Goal: Transaction & Acquisition: Book appointment/travel/reservation

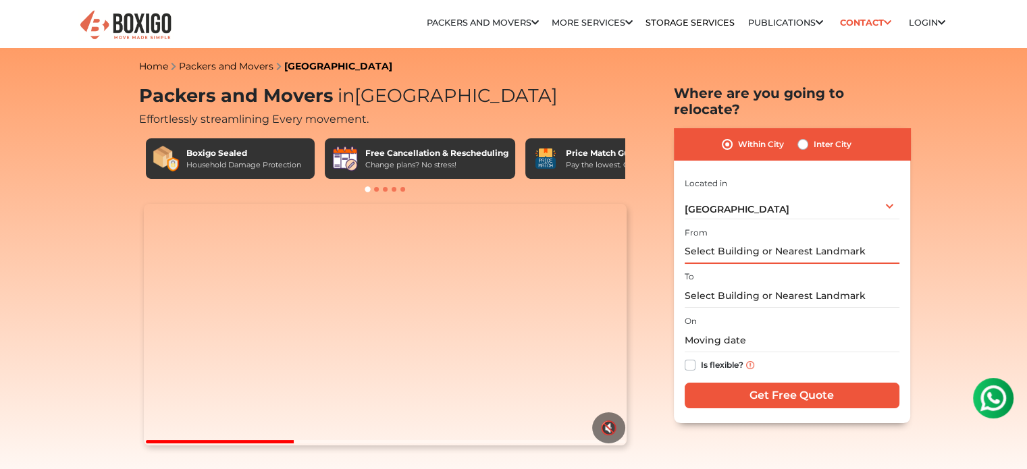
click at [749, 240] on input "text" at bounding box center [791, 252] width 215 height 24
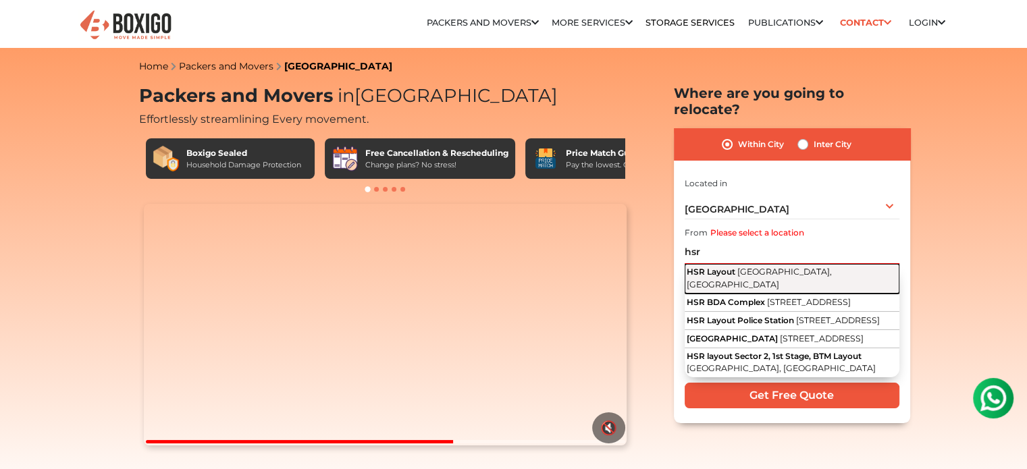
click at [754, 267] on span "[GEOGRAPHIC_DATA], [GEOGRAPHIC_DATA]" at bounding box center [758, 278] width 145 height 23
type input "HSR Layout, [GEOGRAPHIC_DATA], [GEOGRAPHIC_DATA]"
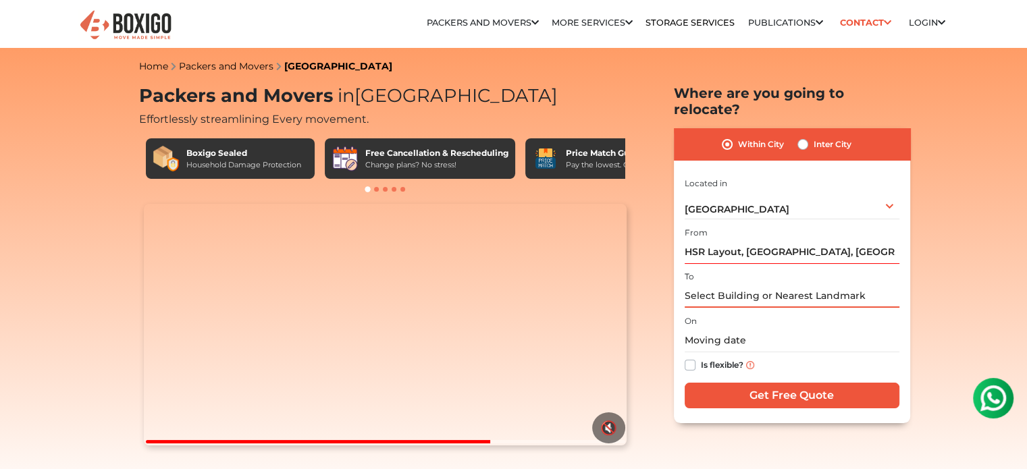
click at [742, 284] on input "text" at bounding box center [791, 296] width 215 height 24
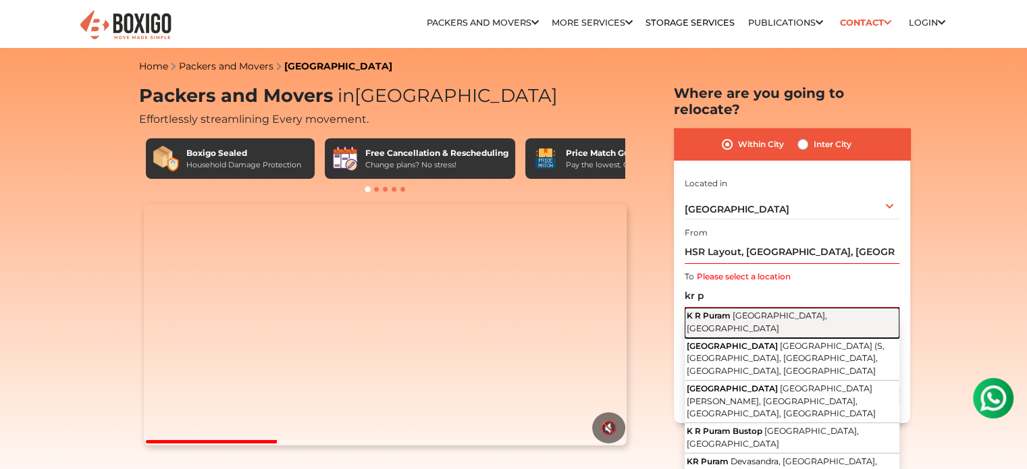
click at [739, 310] on span "Bengaluru, Karnataka" at bounding box center [756, 321] width 140 height 23
type input "K R Puram, Bengaluru, Karnataka"
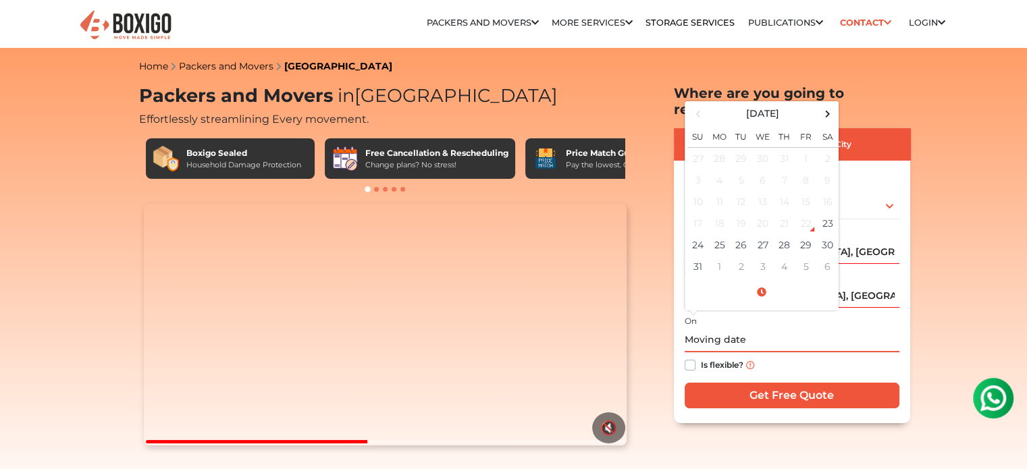
click at [726, 329] on input "text" at bounding box center [791, 341] width 215 height 24
click at [699, 256] on td "31" at bounding box center [698, 267] width 22 height 22
type input "08/31/2025 12:00 AM"
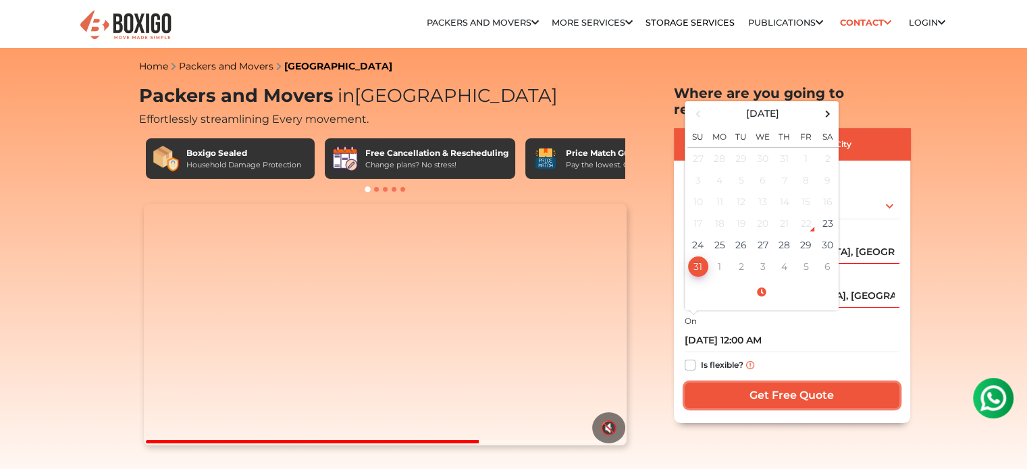
click at [796, 383] on input "Get Free Quote" at bounding box center [791, 396] width 215 height 26
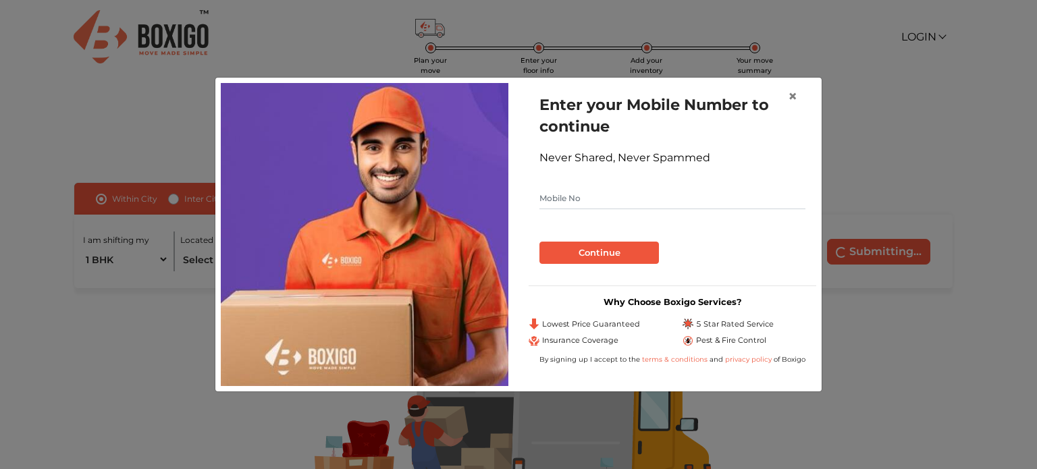
click at [656, 197] on input "text" at bounding box center [672, 199] width 266 height 22
type input "9742301145"
click at [606, 253] on button "Continue" at bounding box center [598, 253] width 119 height 23
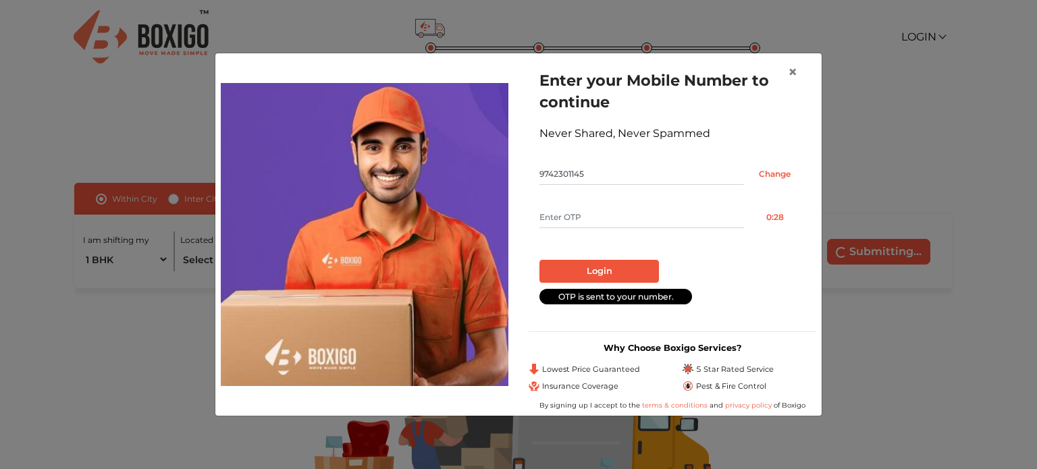
click at [599, 214] on input "text" at bounding box center [641, 218] width 204 height 22
type input "6069"
click at [589, 267] on button "Login" at bounding box center [598, 271] width 119 height 23
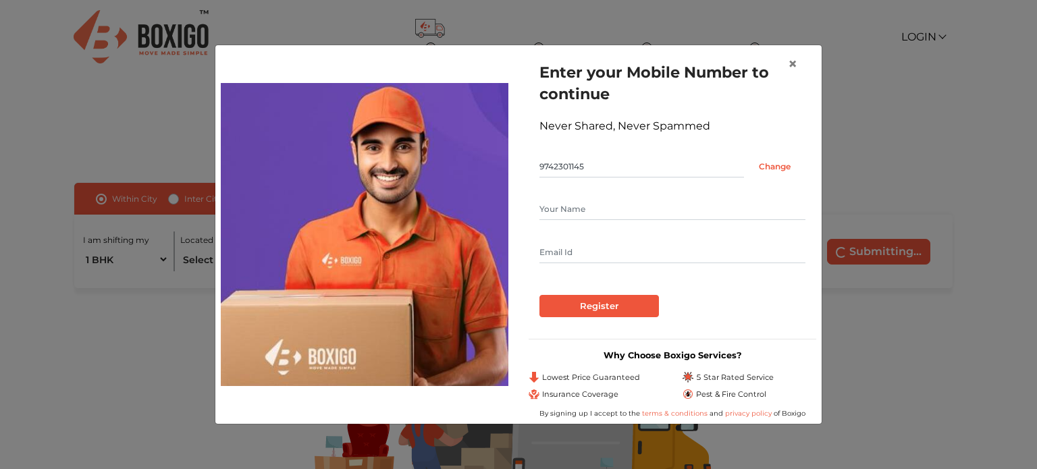
drag, startPoint x: 594, startPoint y: 198, endPoint x: 591, endPoint y: 209, distance: 12.0
click at [591, 209] on form "Enter your Mobile Number to continue Never Shared, Never Spammed 9742301145 Cha…" at bounding box center [672, 189] width 266 height 256
click at [591, 209] on input "text" at bounding box center [672, 209] width 266 height 22
type input "[PERSON_NAME]"
type input "[PERSON_NAME][EMAIL_ADDRESS][DOMAIN_NAME]"
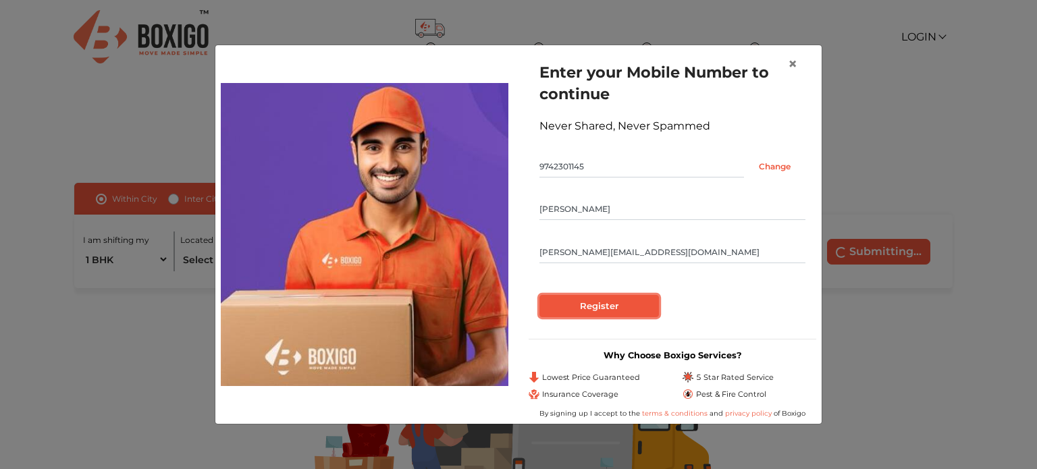
click at [624, 308] on input "Register" at bounding box center [598, 306] width 119 height 23
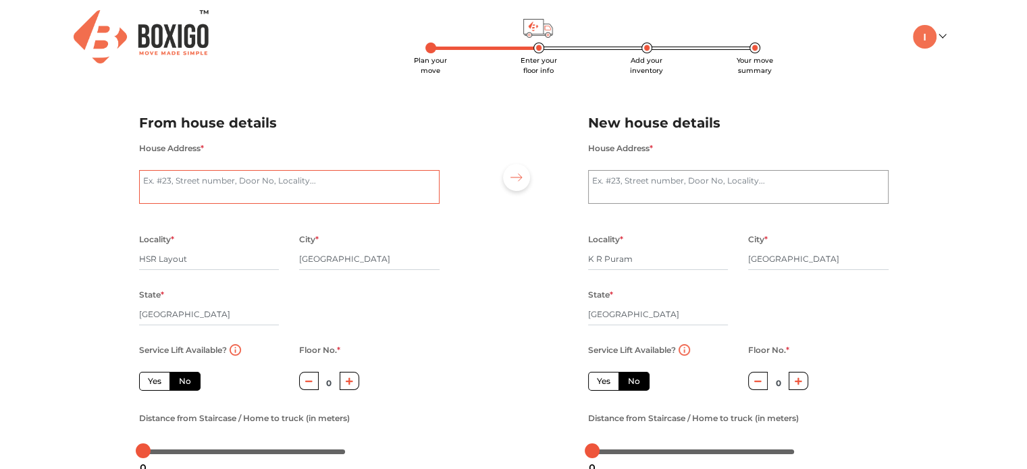
click at [418, 187] on textarea "House Address *" at bounding box center [289, 187] width 300 height 34
type textarea "mantri sarovar, hsr layout, sector-4"
click at [590, 180] on textarea "House Address *" at bounding box center [738, 187] width 300 height 34
type textarea "pashmina waterfront, [GEOGRAPHIC_DATA], [GEOGRAPHIC_DATA]"
click at [849, 285] on div "City * [GEOGRAPHIC_DATA]" at bounding box center [818, 258] width 140 height 55
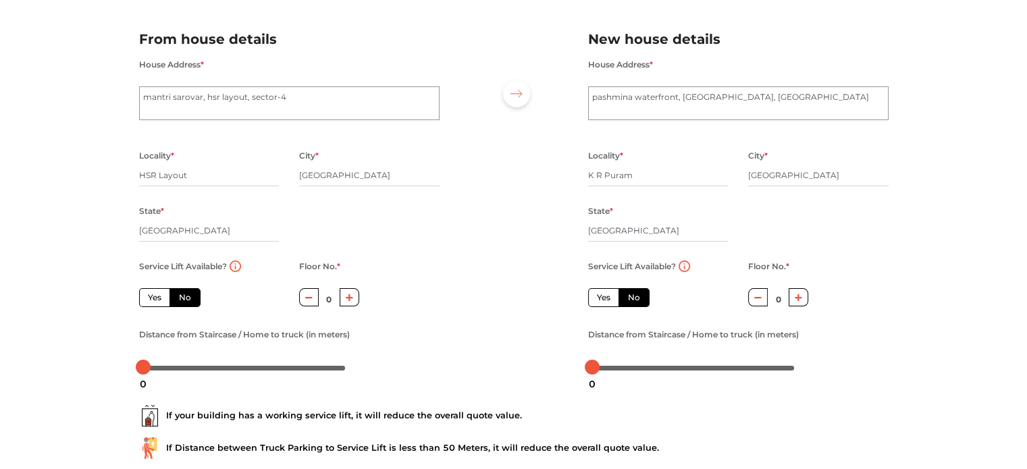
scroll to position [86, 0]
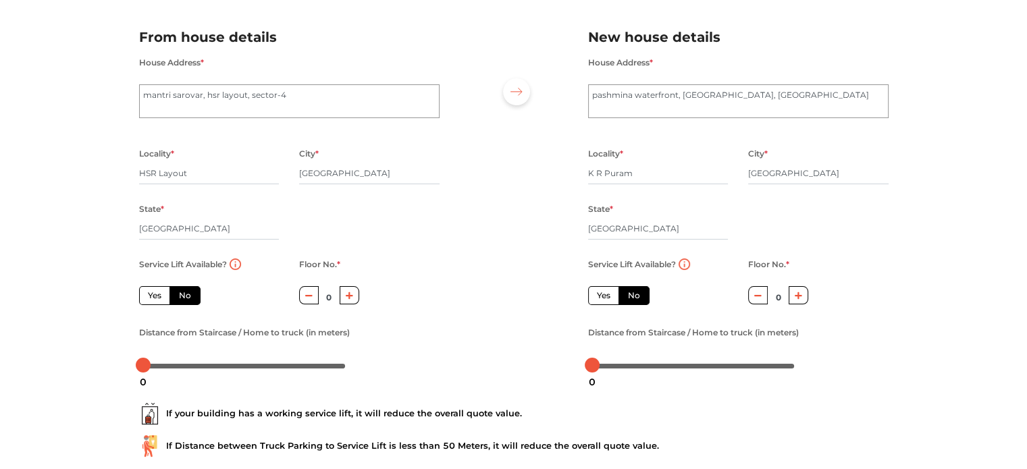
click at [153, 296] on label "Yes" at bounding box center [154, 295] width 31 height 19
click at [153, 296] on input "Yes" at bounding box center [152, 294] width 9 height 9
radio input "true"
click at [151, 368] on div at bounding box center [244, 365] width 202 height 8
click at [146, 367] on div at bounding box center [150, 365] width 15 height 15
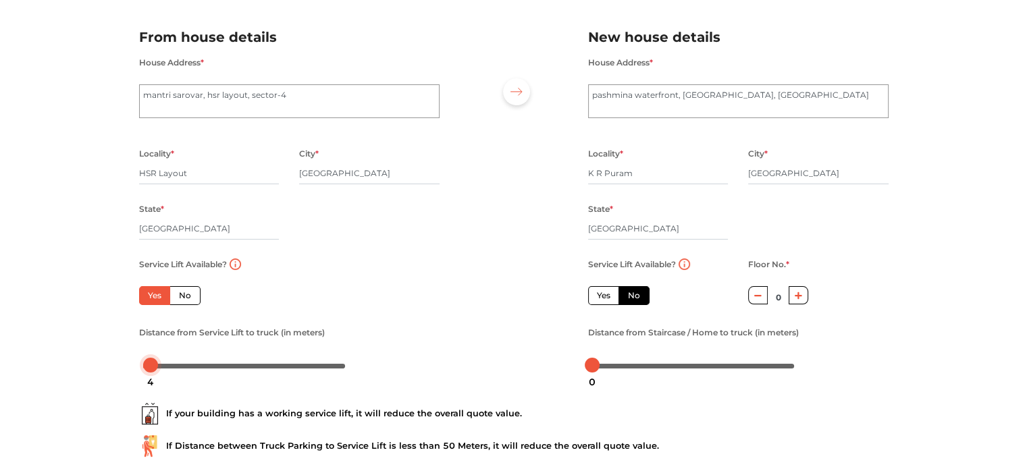
click at [153, 368] on div at bounding box center [150, 365] width 15 height 15
click at [160, 368] on div at bounding box center [244, 365] width 202 height 8
click at [152, 367] on div at bounding box center [244, 365] width 202 height 8
click at [597, 299] on label "Yes" at bounding box center [603, 295] width 31 height 19
click at [597, 298] on input "Yes" at bounding box center [601, 294] width 9 height 9
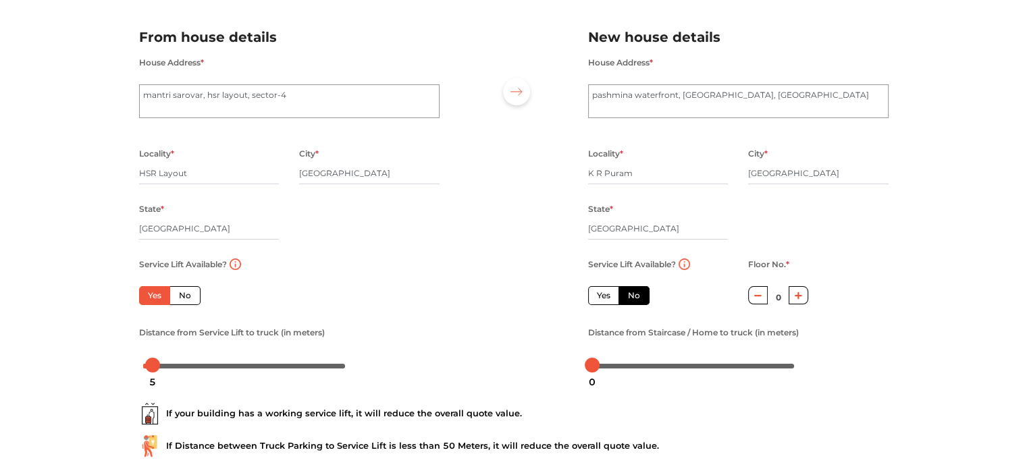
radio input "false"
click at [601, 368] on div at bounding box center [693, 365] width 202 height 8
click at [452, 305] on div at bounding box center [513, 196] width 128 height 372
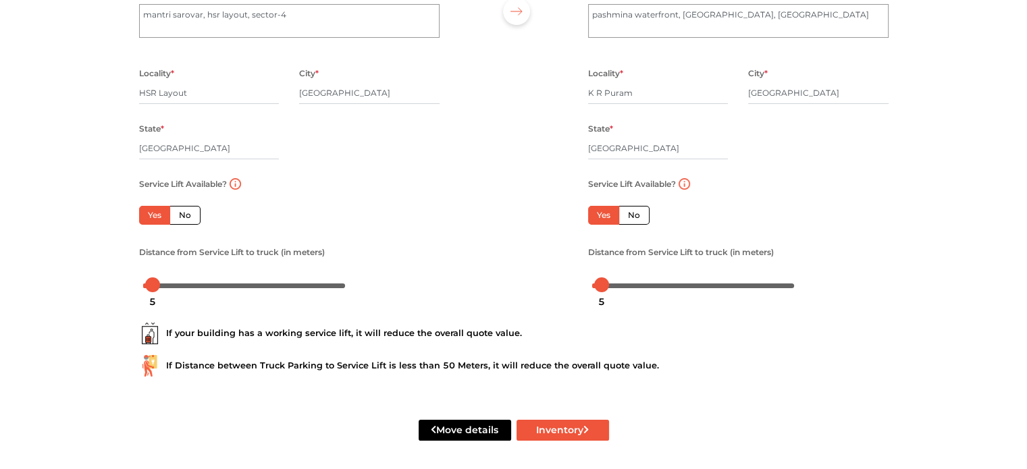
scroll to position [172, 0]
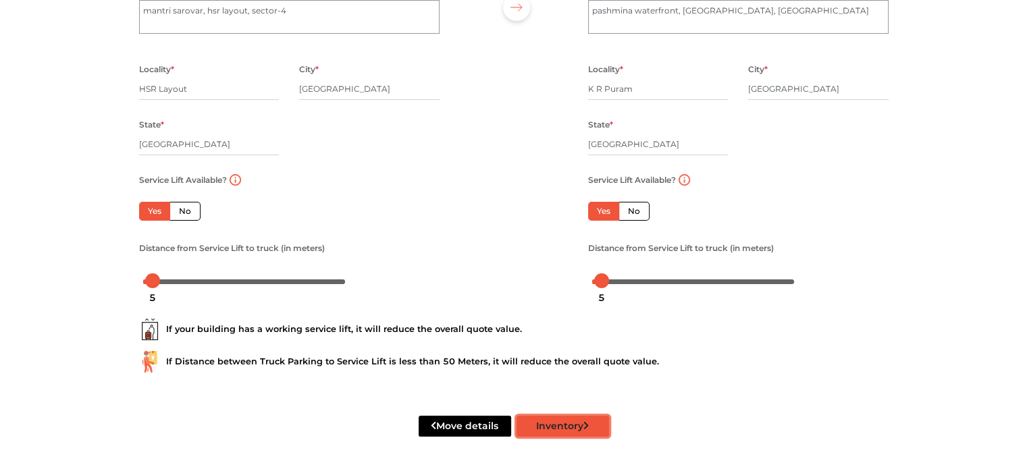
click at [548, 428] on button "Inventory" at bounding box center [562, 426] width 92 height 21
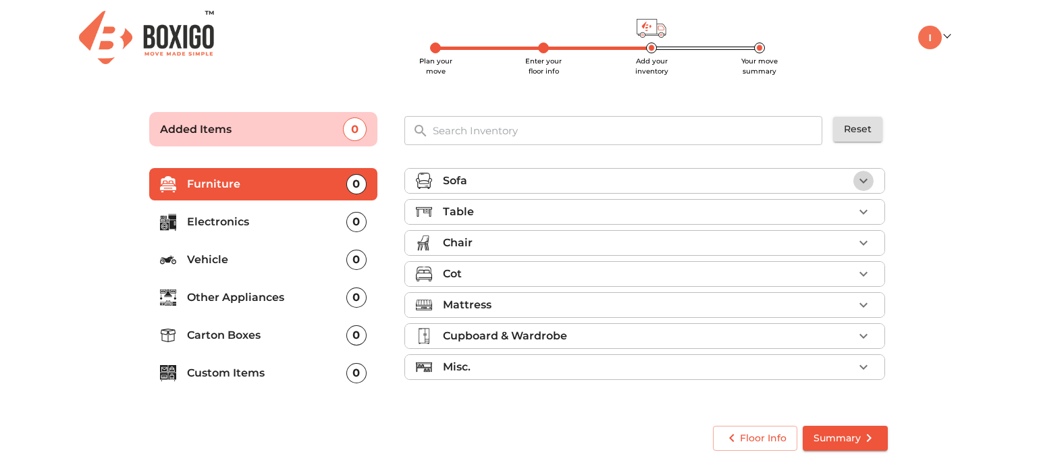
click at [864, 173] on icon "button" at bounding box center [863, 181] width 16 height 16
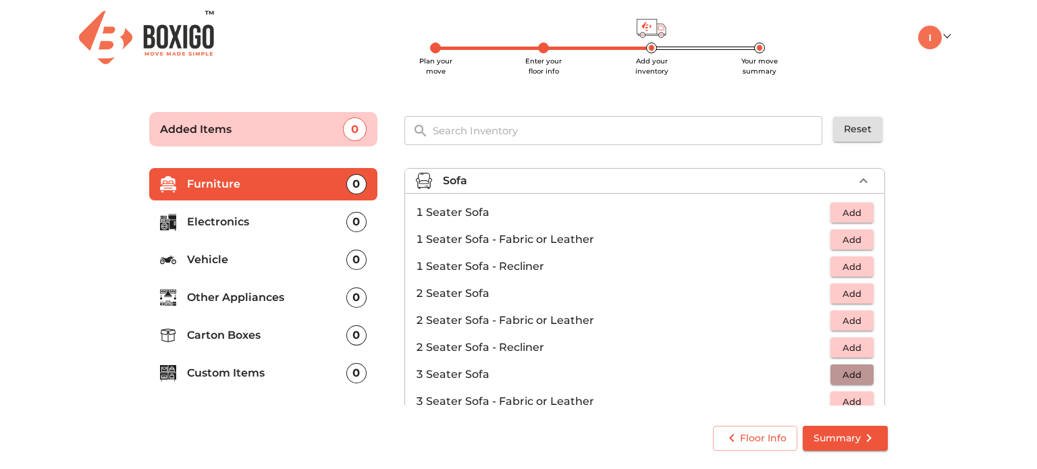
click at [837, 368] on span "Add" at bounding box center [852, 375] width 30 height 16
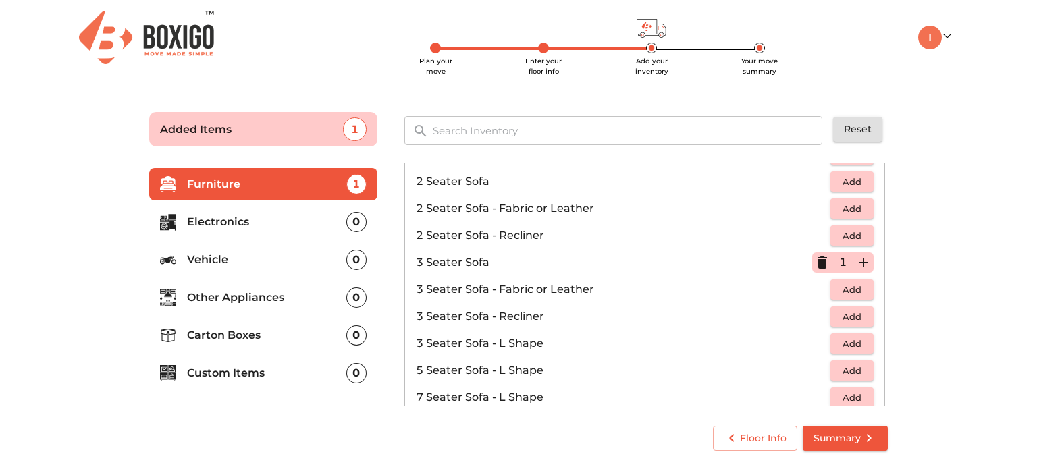
scroll to position [113, 0]
click at [842, 204] on span "Add" at bounding box center [852, 208] width 30 height 16
click at [817, 258] on icon "button" at bounding box center [821, 261] width 9 height 12
click at [846, 296] on button "Add" at bounding box center [851, 288] width 43 height 21
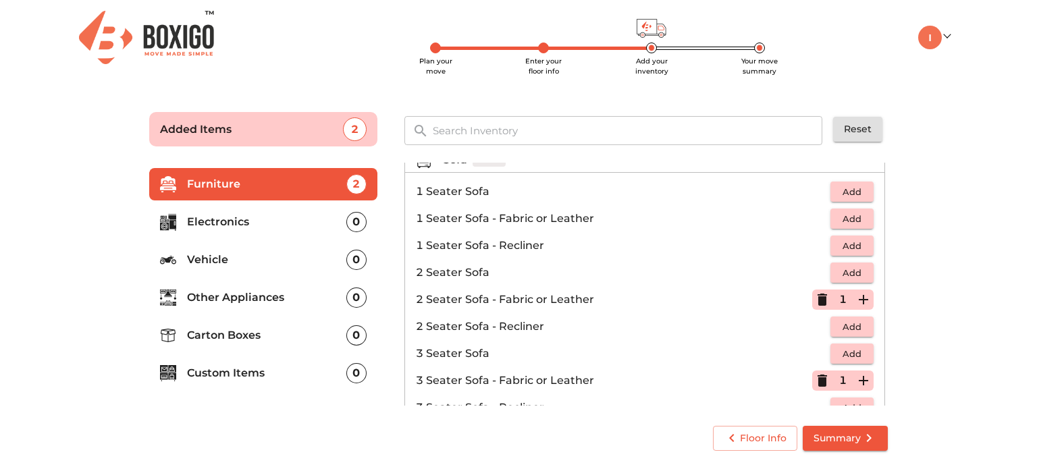
scroll to position [0, 0]
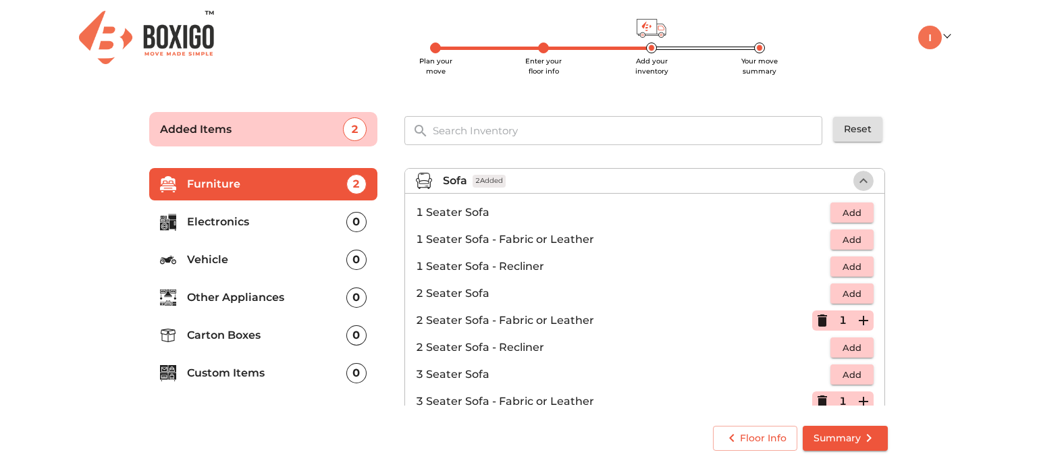
click at [856, 181] on icon "button" at bounding box center [863, 181] width 16 height 16
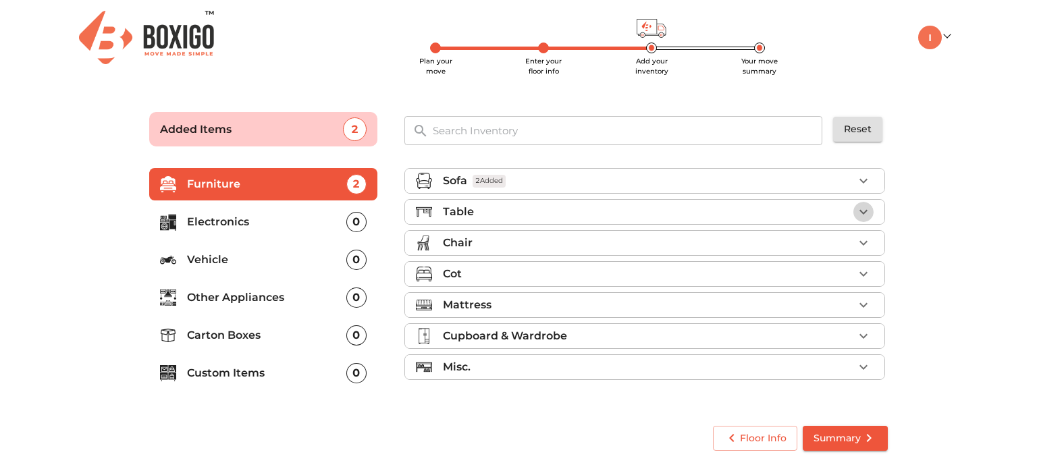
click at [860, 208] on icon "button" at bounding box center [863, 212] width 16 height 16
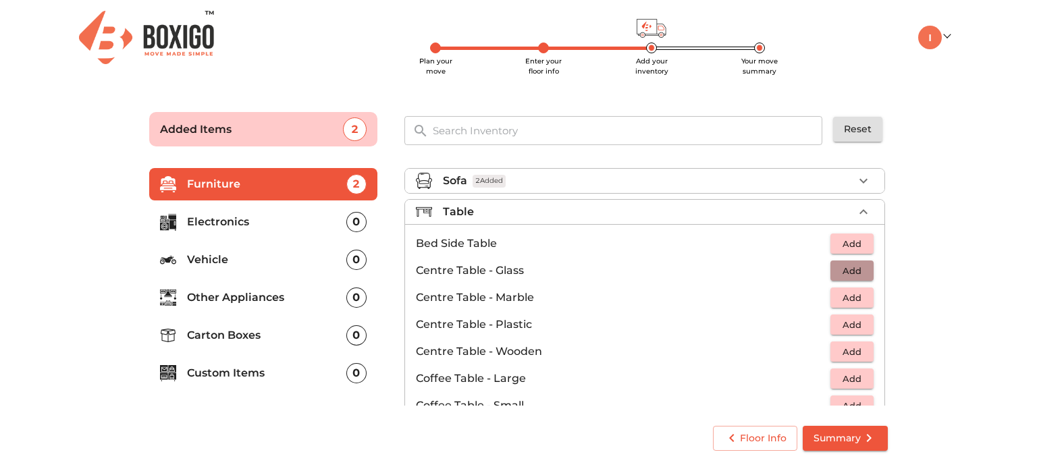
click at [837, 273] on span "Add" at bounding box center [852, 271] width 30 height 16
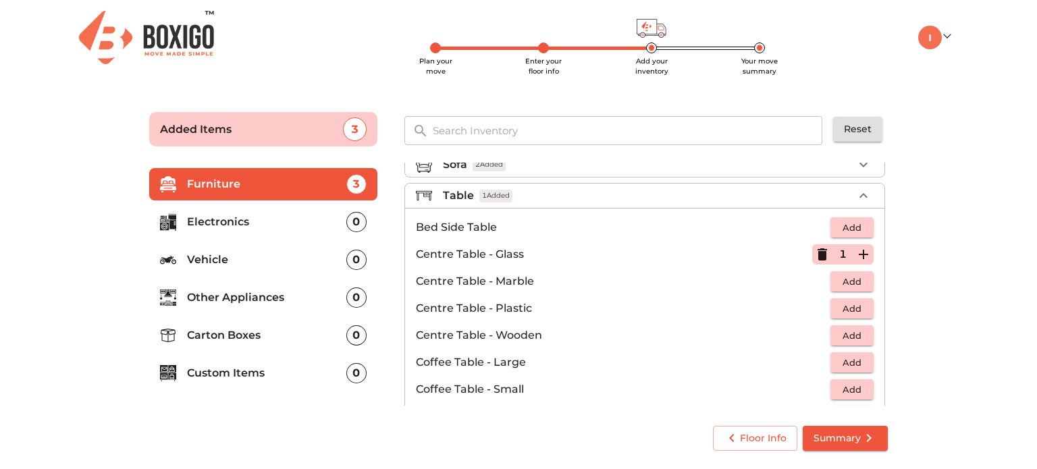
scroll to position [18, 0]
click at [837, 231] on span "Add" at bounding box center [852, 227] width 30 height 16
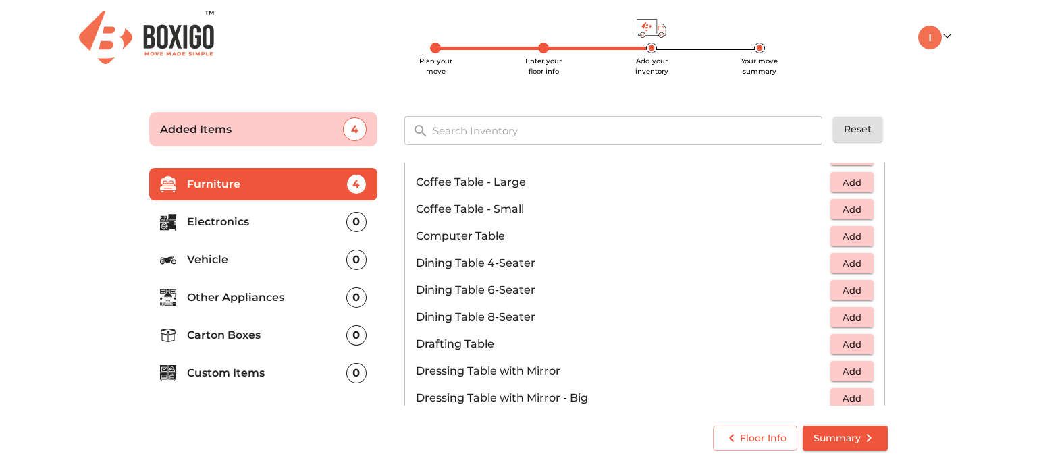
scroll to position [199, 0]
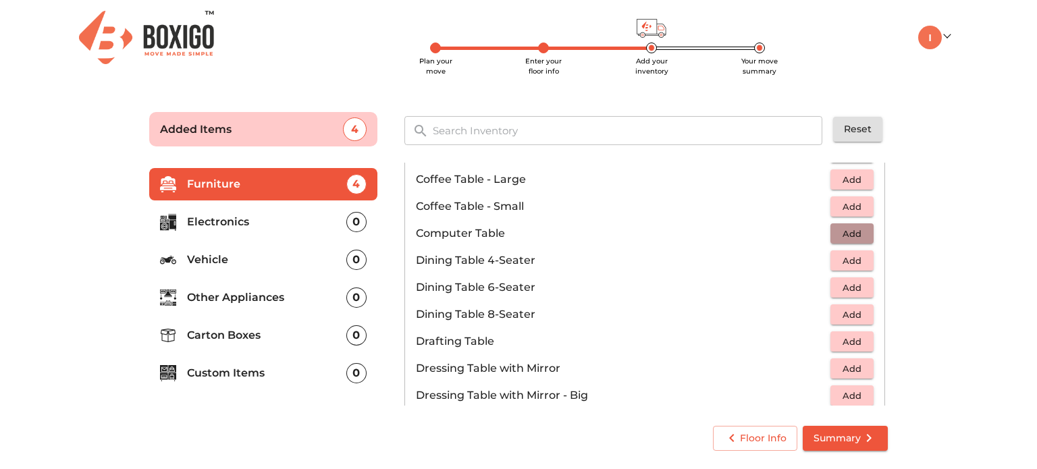
click at [837, 232] on span "Add" at bounding box center [852, 234] width 30 height 16
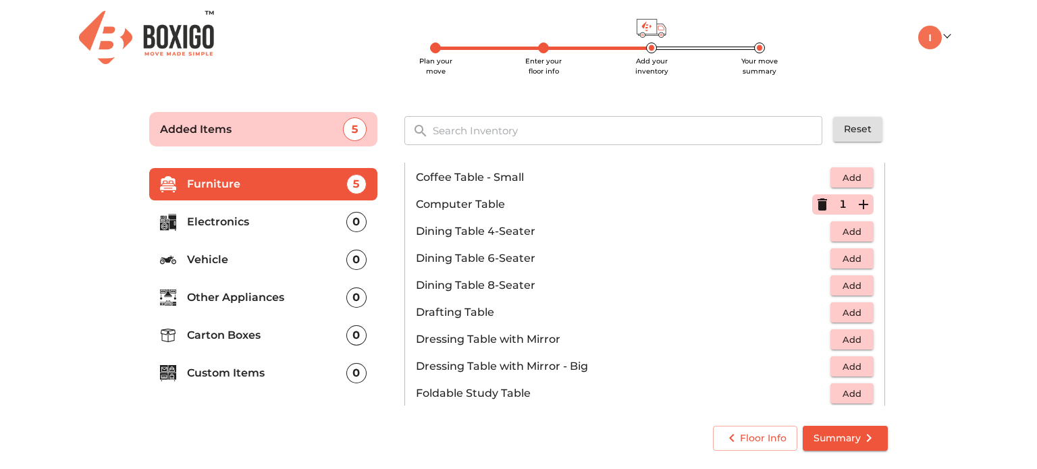
scroll to position [226, 0]
click at [837, 258] on span "Add" at bounding box center [852, 261] width 30 height 16
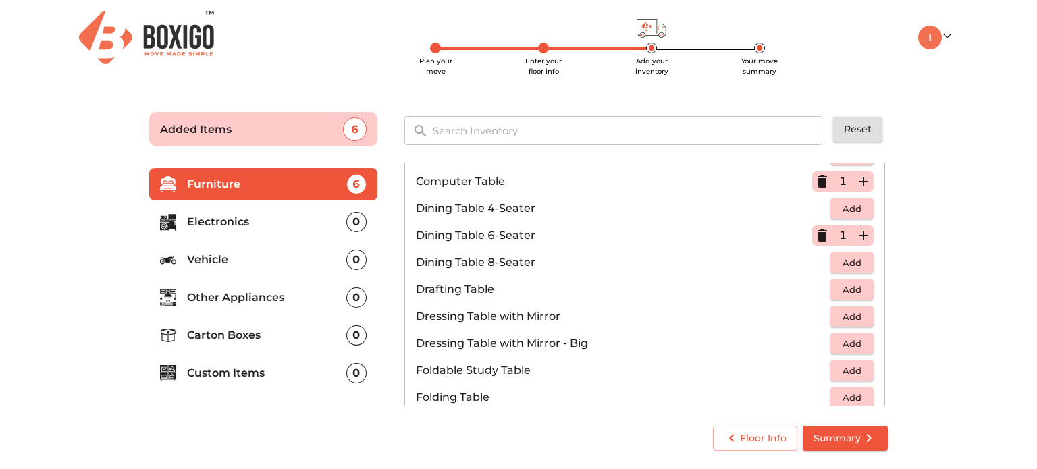
scroll to position [246, 0]
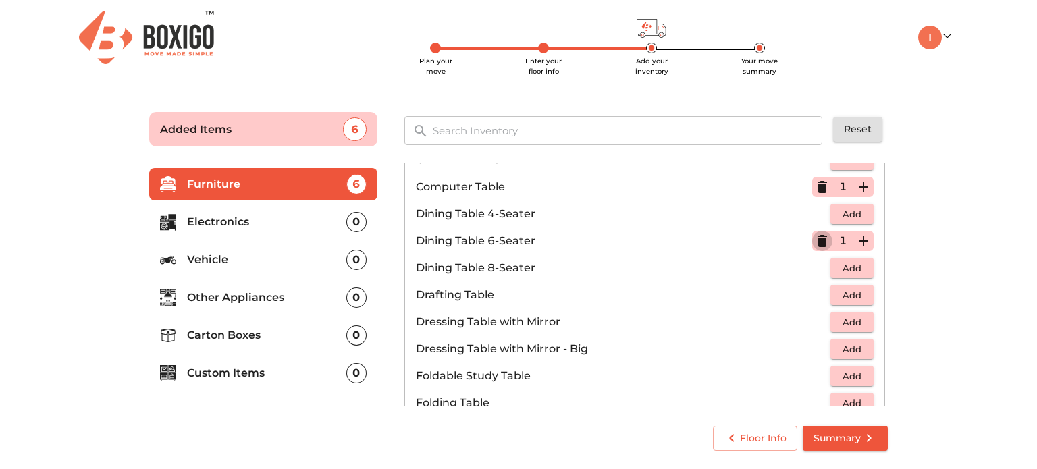
click at [817, 236] on icon "button" at bounding box center [822, 241] width 16 height 16
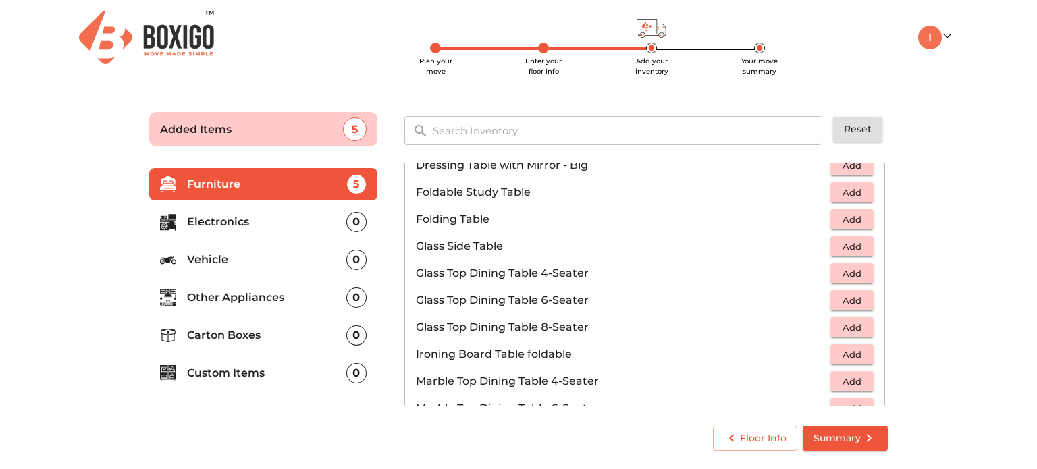
scroll to position [431, 0]
click at [839, 294] on span "Add" at bounding box center [852, 300] width 30 height 16
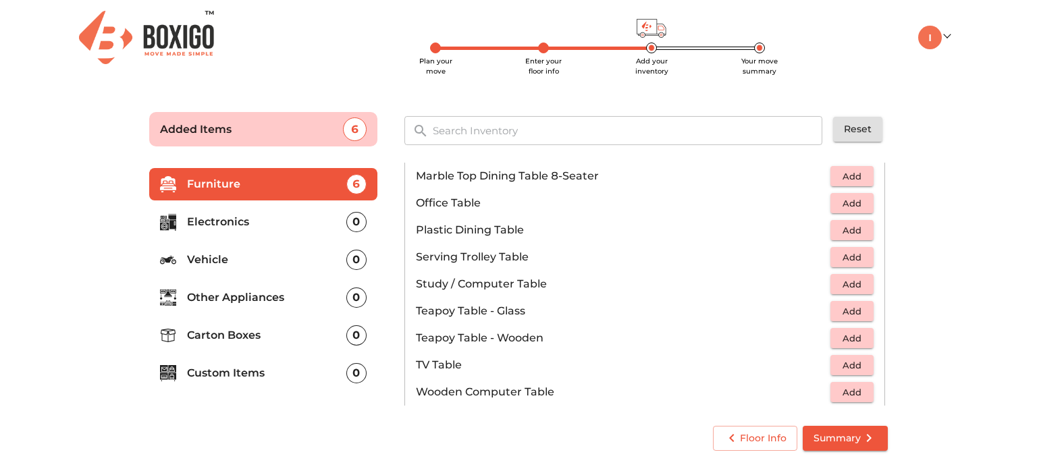
scroll to position [684, 0]
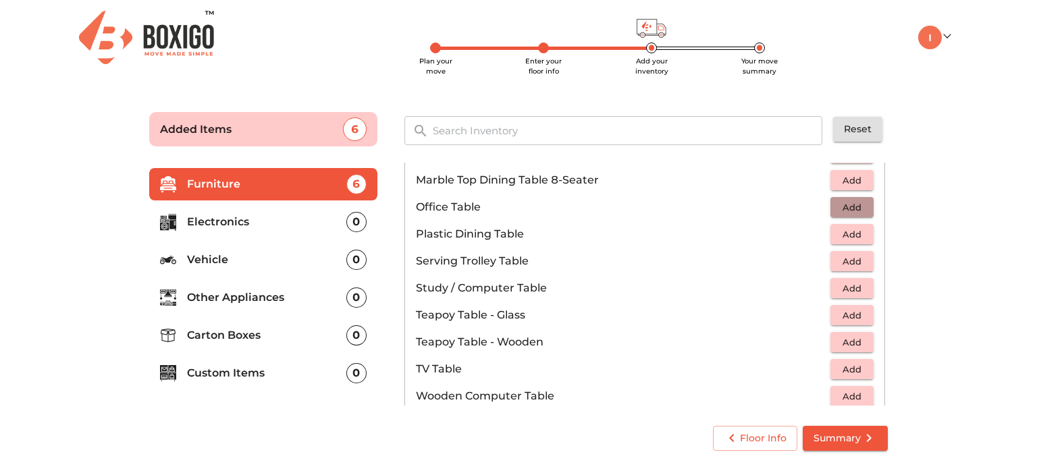
click at [837, 204] on span "Add" at bounding box center [852, 208] width 30 height 16
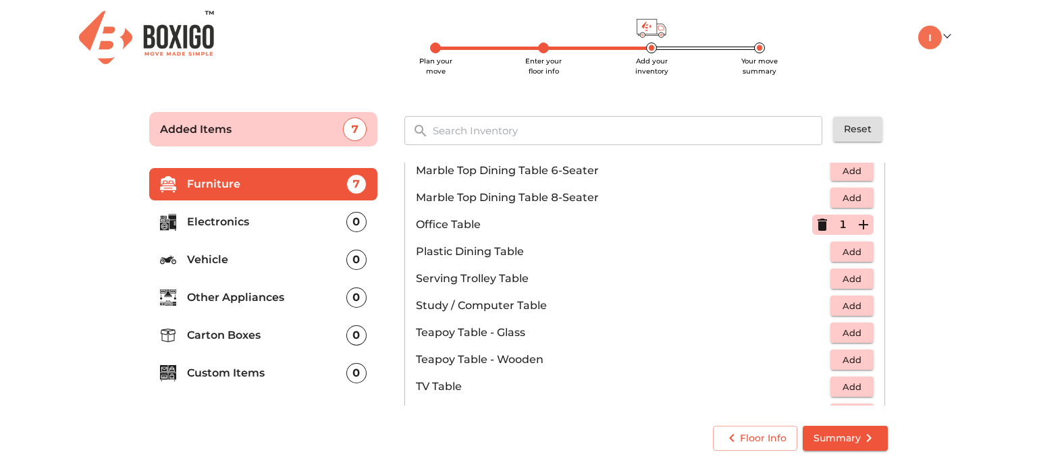
scroll to position [674, 0]
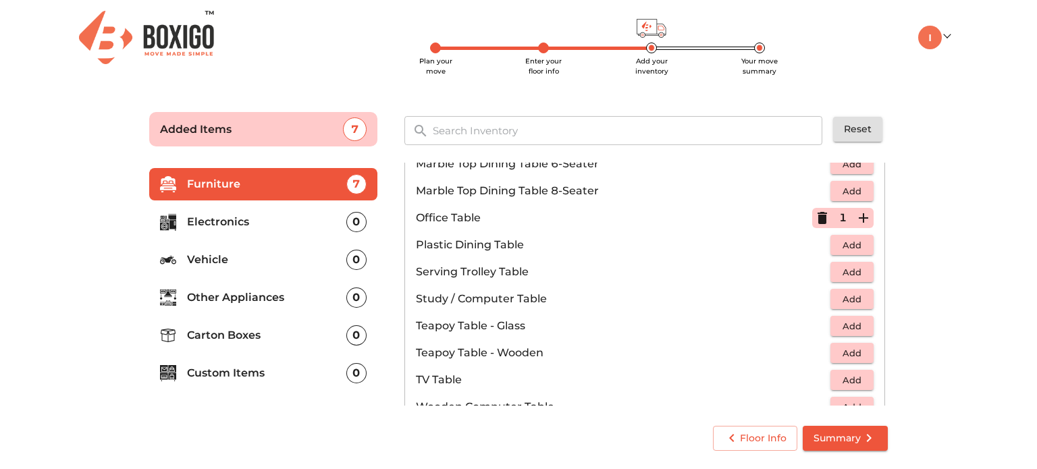
click at [100, 113] on main "Plan your move Enter your floor info Add your inventory Your move summary Added…" at bounding box center [518, 278] width 1037 height 371
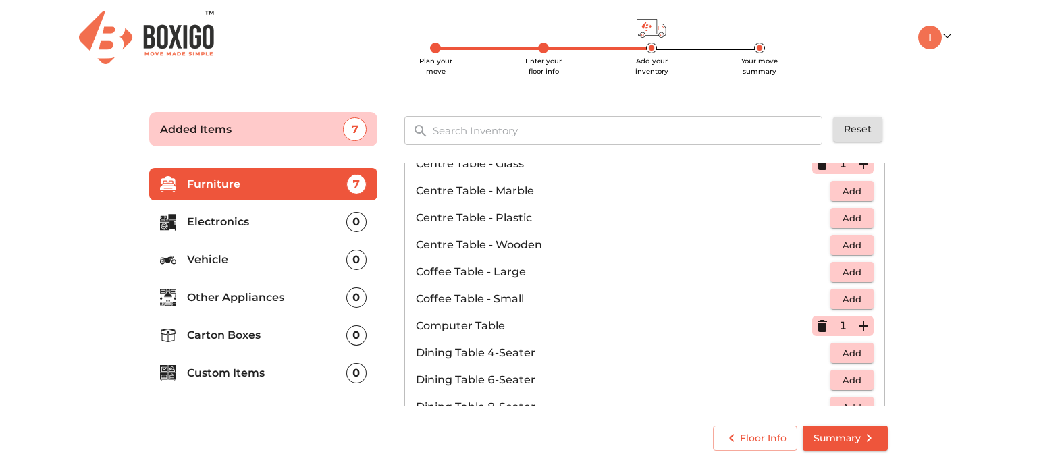
scroll to position [0, 0]
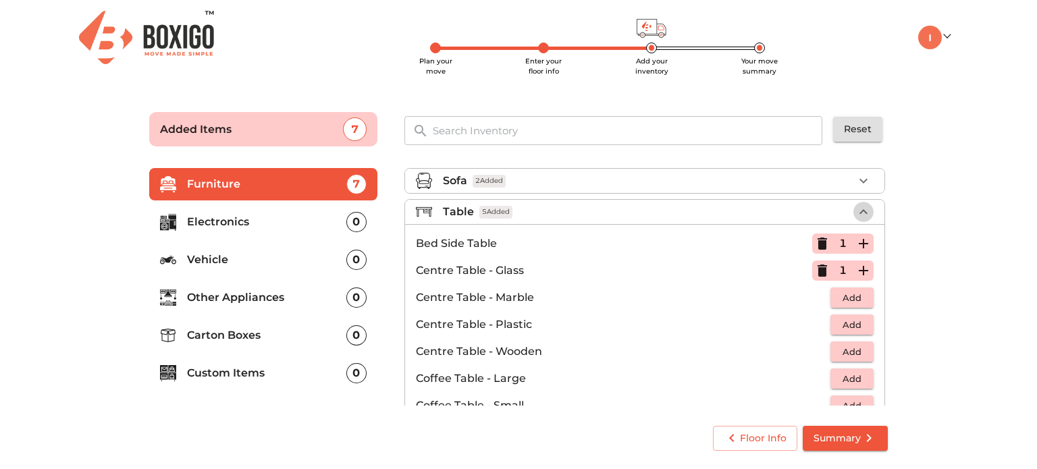
click at [859, 211] on icon "button" at bounding box center [863, 211] width 8 height 5
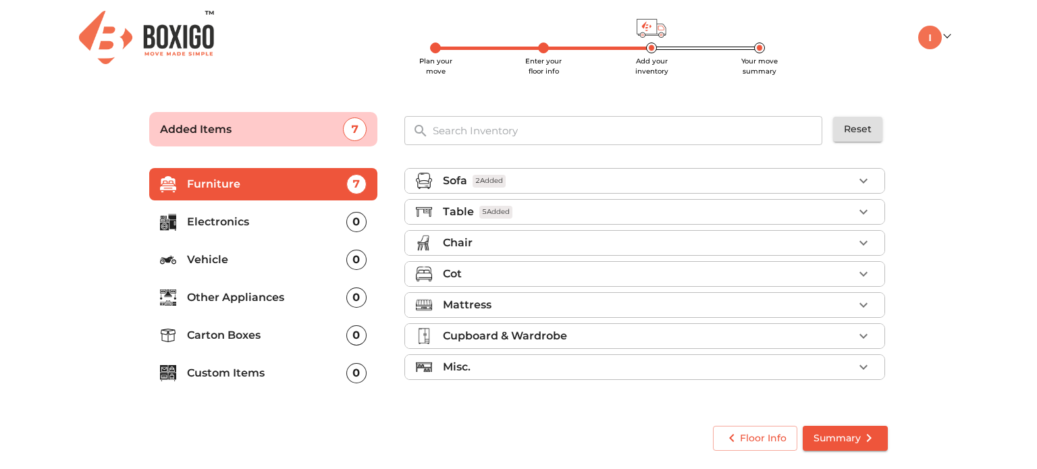
click at [860, 239] on icon "button" at bounding box center [863, 243] width 16 height 16
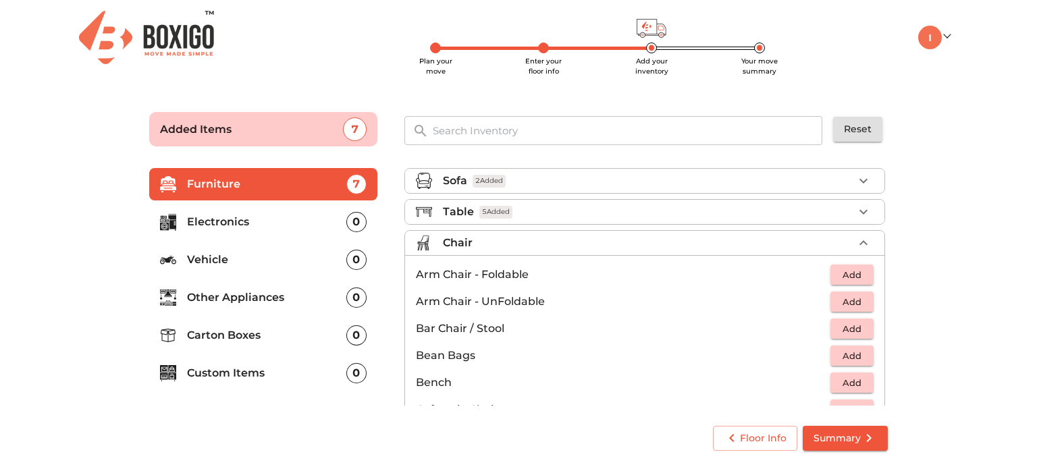
click at [44, 246] on main "Plan your move Enter your floor info Add your inventory Your move summary Added…" at bounding box center [518, 278] width 1037 height 371
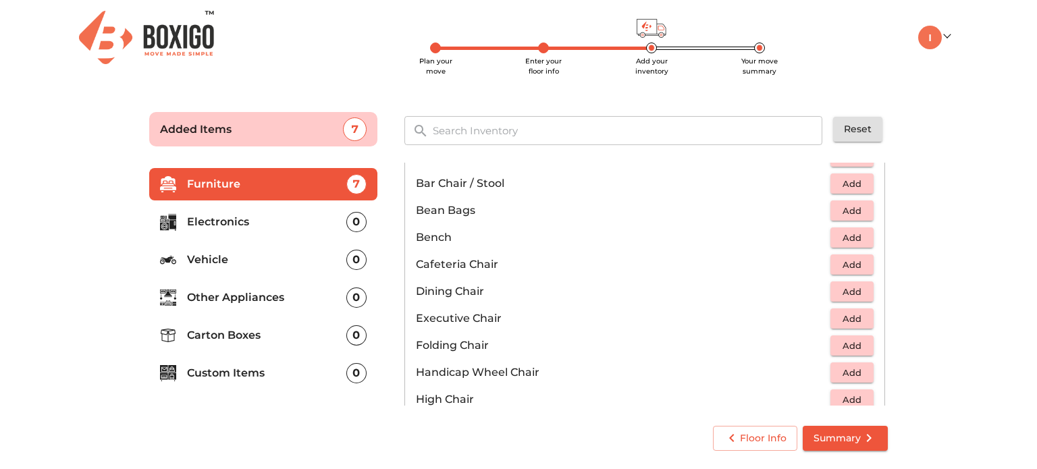
scroll to position [143, 0]
click at [837, 320] on span "Add" at bounding box center [852, 321] width 30 height 16
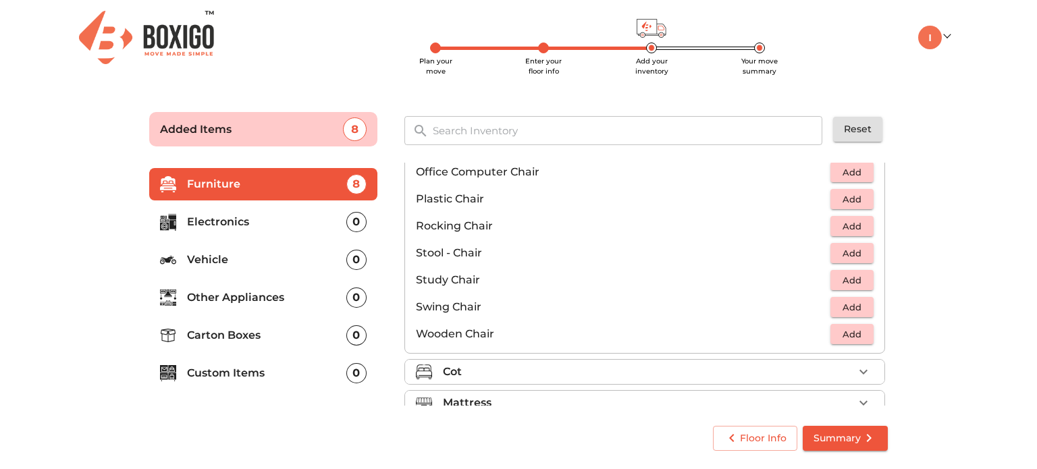
scroll to position [481, 0]
click at [837, 254] on span "Add" at bounding box center [852, 254] width 30 height 16
click at [858, 252] on icon "button" at bounding box center [862, 252] width 9 height 9
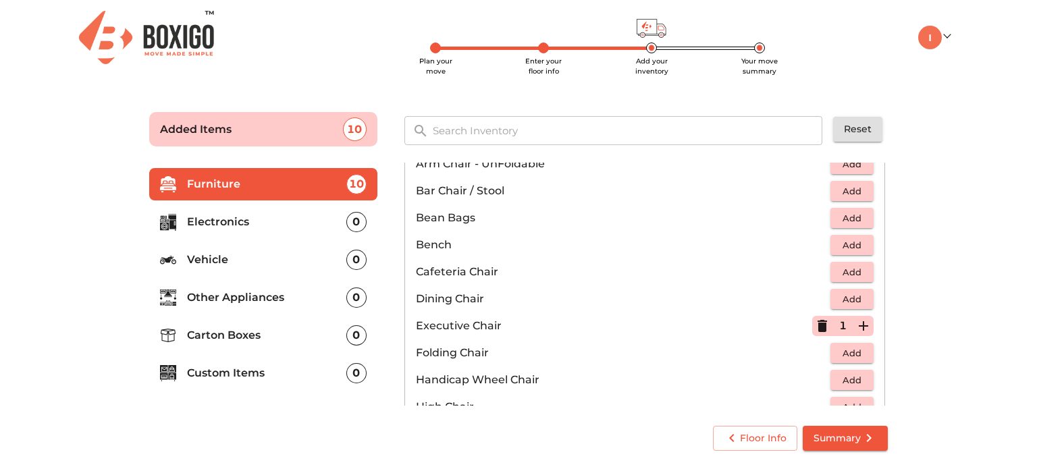
scroll to position [126, 0]
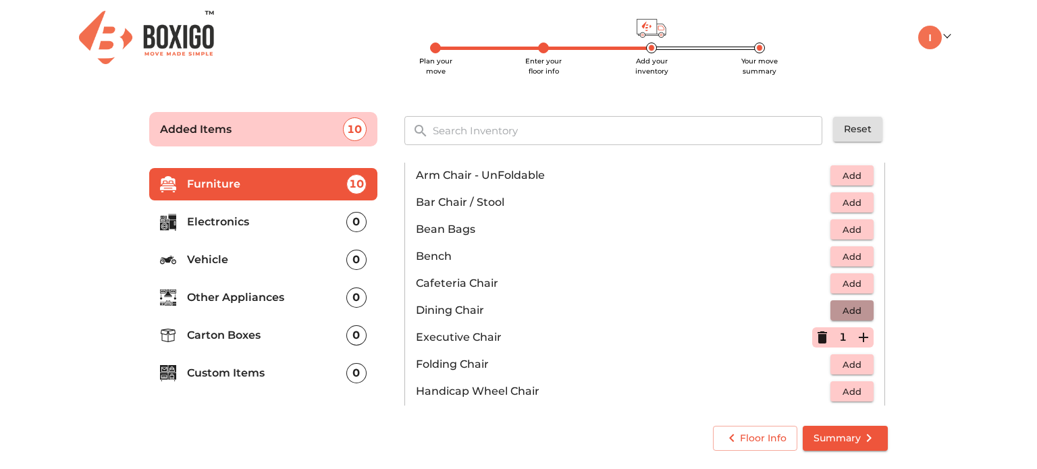
click at [837, 310] on span "Add" at bounding box center [852, 311] width 30 height 16
click at [858, 310] on icon "button" at bounding box center [863, 310] width 16 height 16
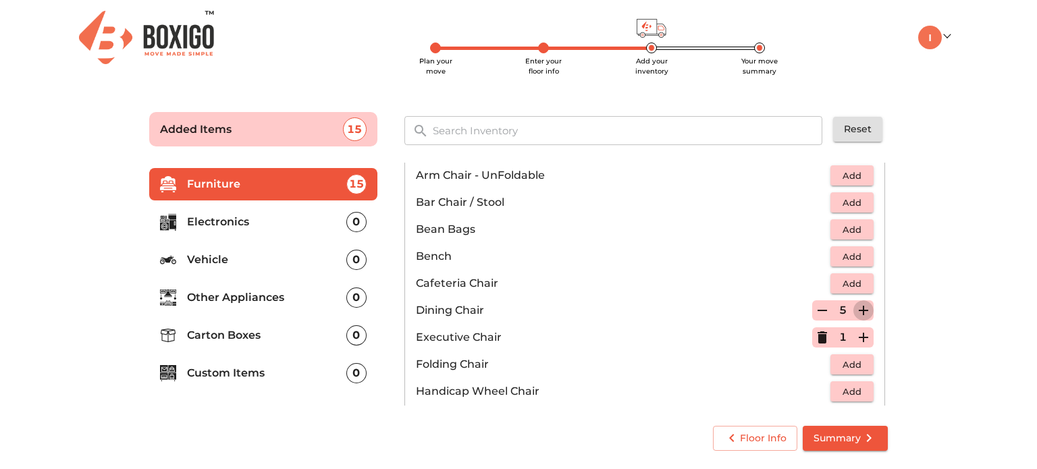
click at [858, 310] on icon "button" at bounding box center [863, 310] width 16 height 16
click at [902, 322] on form "Added Items 16 ​ Reset Furniture 16 Electronics 0 Vehicle 0 Other Appliances 0 …" at bounding box center [518, 278] width 769 height 371
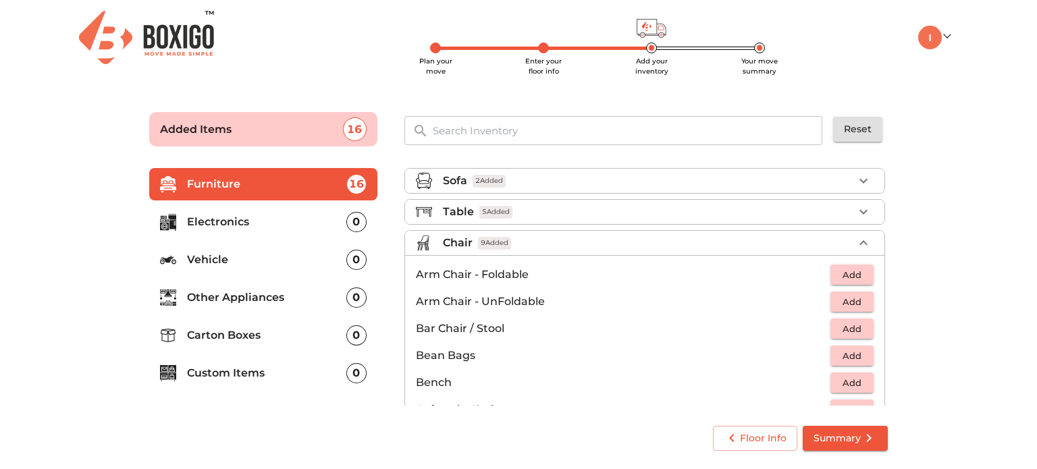
scroll to position [0, 0]
click at [855, 240] on icon "button" at bounding box center [863, 243] width 16 height 16
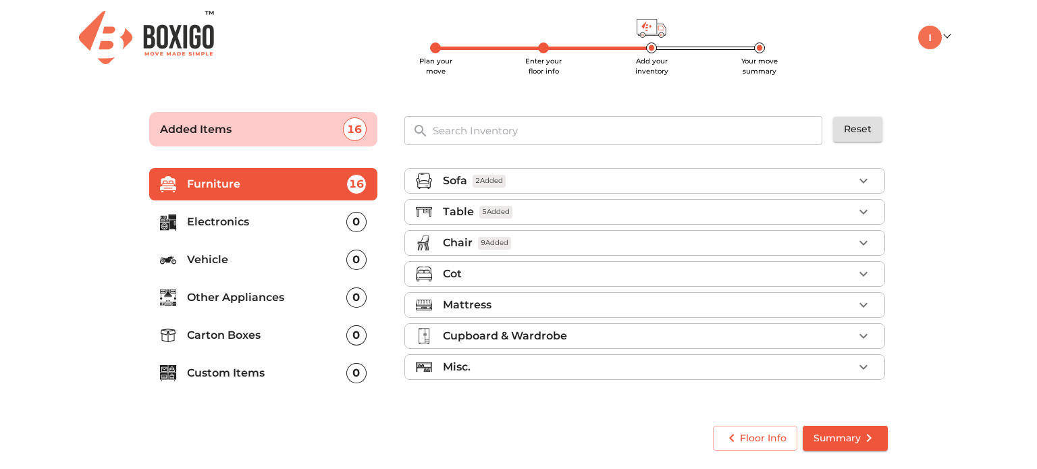
click at [727, 277] on div "Cot" at bounding box center [648, 274] width 410 height 16
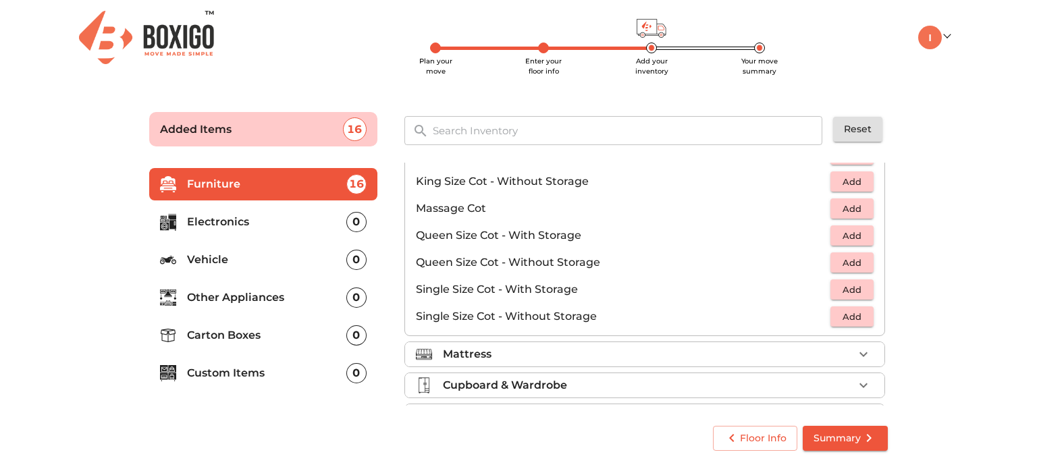
scroll to position [394, 0]
click at [239, 426] on div "Floor Info Summary" at bounding box center [518, 438] width 749 height 36
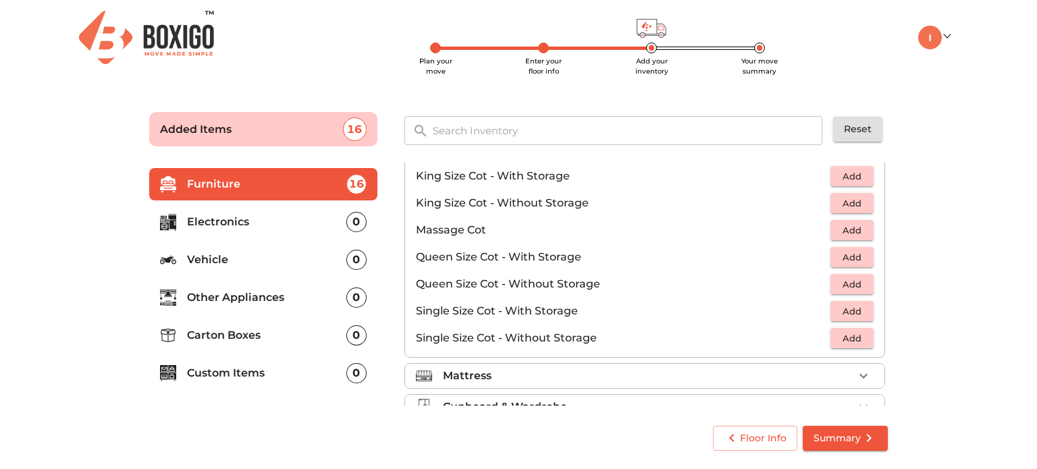
scroll to position [375, 0]
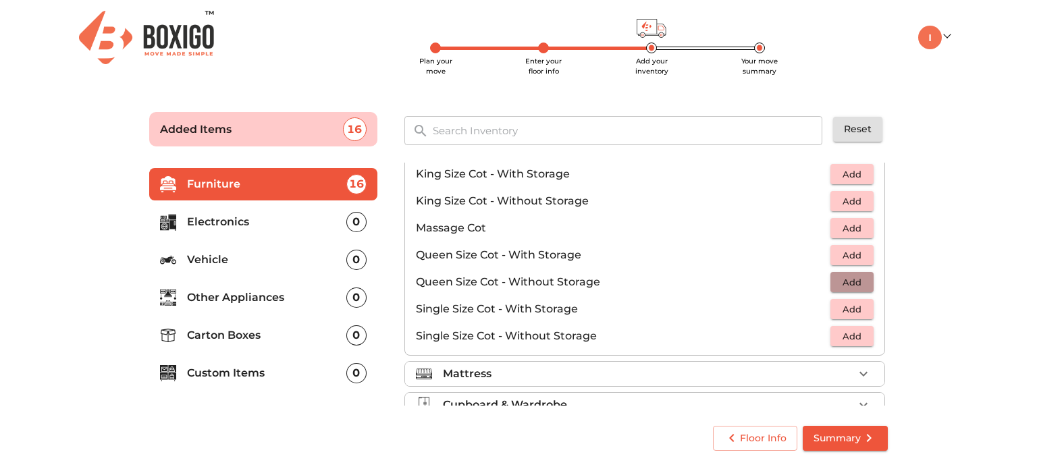
click at [840, 277] on span "Add" at bounding box center [852, 283] width 30 height 16
click at [858, 279] on icon "button" at bounding box center [863, 282] width 16 height 16
click at [923, 287] on main "Plan your move Enter your floor info Add your inventory Your move summary Added…" at bounding box center [518, 278] width 1037 height 371
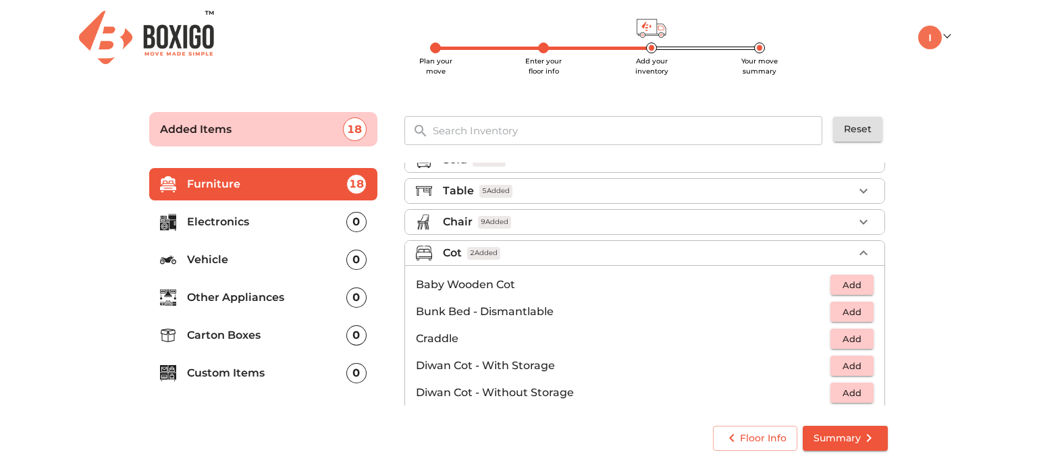
scroll to position [19, 0]
click at [855, 252] on icon "button" at bounding box center [863, 255] width 16 height 16
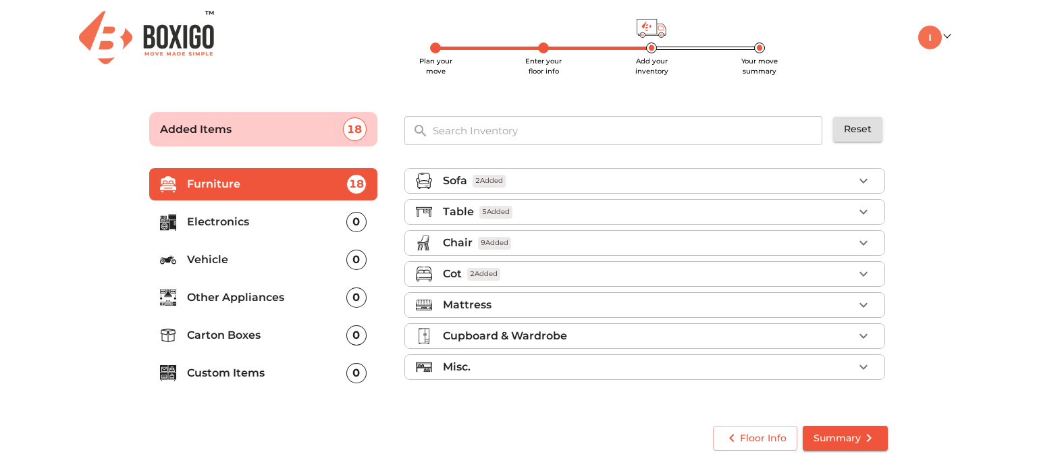
scroll to position [0, 0]
click at [858, 302] on icon "button" at bounding box center [863, 305] width 16 height 16
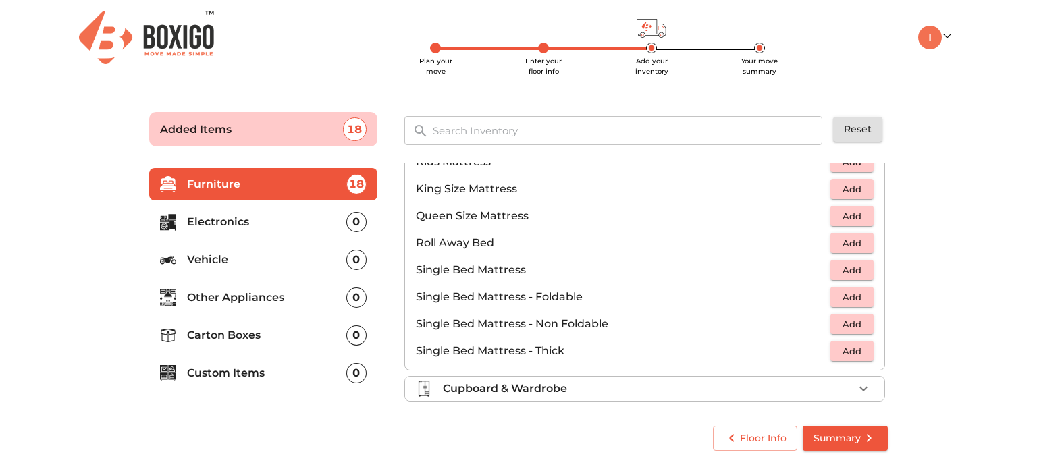
scroll to position [229, 0]
click at [837, 319] on span "Add" at bounding box center [852, 325] width 30 height 16
click at [818, 324] on icon "button" at bounding box center [821, 324] width 9 height 12
click at [851, 217] on span "Add" at bounding box center [852, 217] width 30 height 16
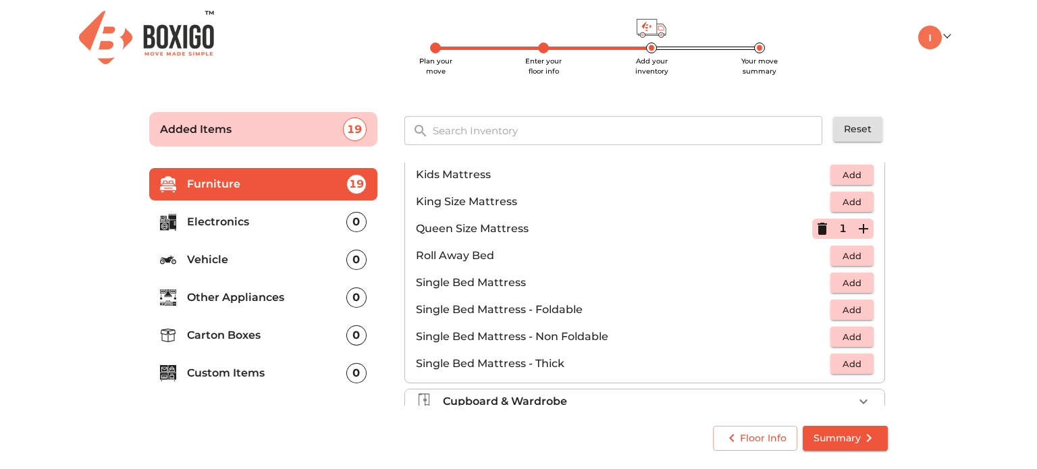
scroll to position [216, 0]
click at [837, 307] on span "Add" at bounding box center [852, 310] width 30 height 16
click at [855, 307] on icon "button" at bounding box center [863, 310] width 16 height 16
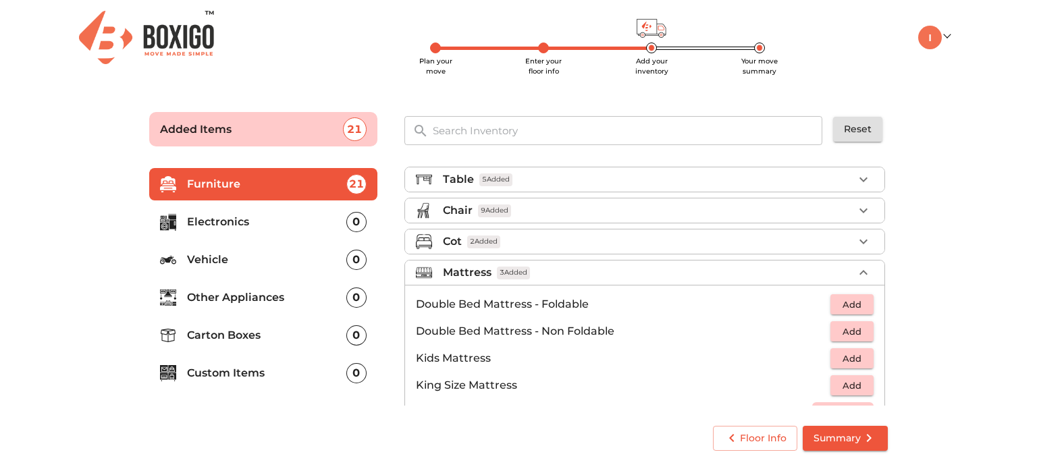
scroll to position [0, 0]
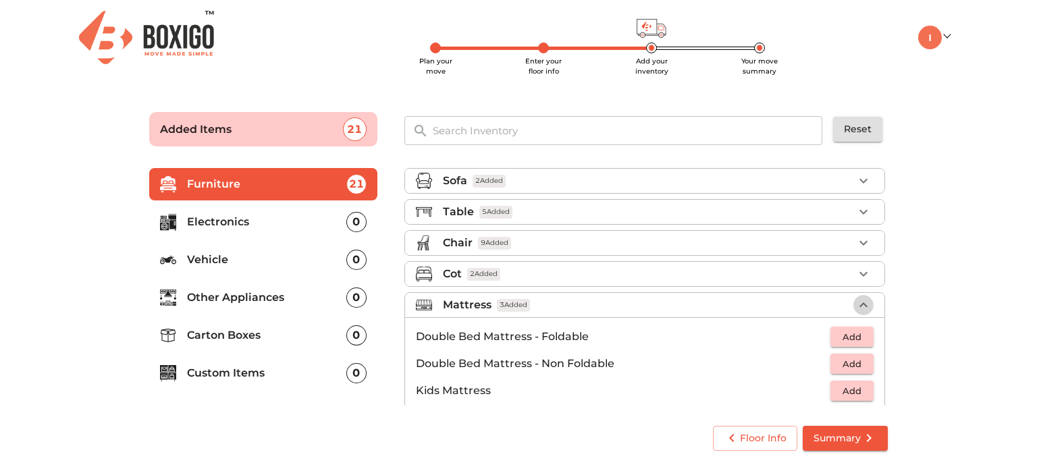
click at [855, 298] on icon "button" at bounding box center [863, 305] width 16 height 16
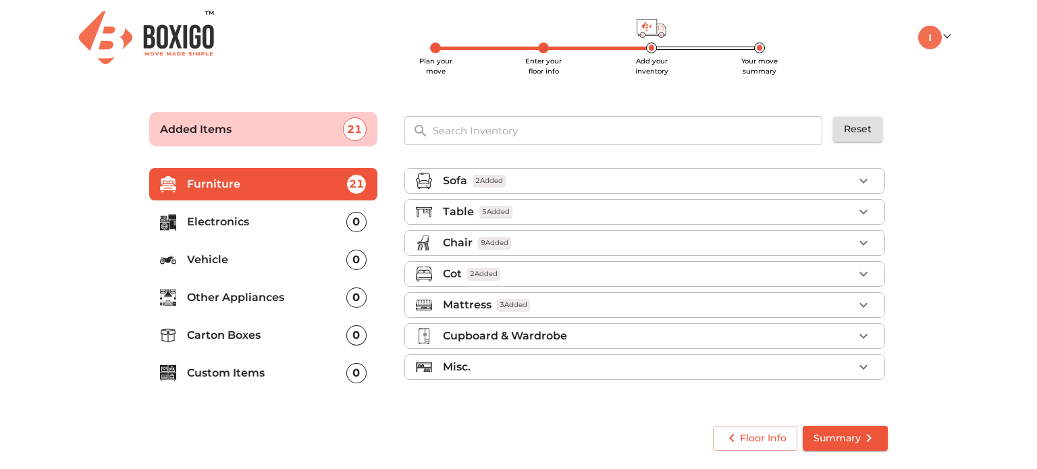
click at [692, 333] on div "Cupboard & Wardrobe" at bounding box center [648, 336] width 410 height 16
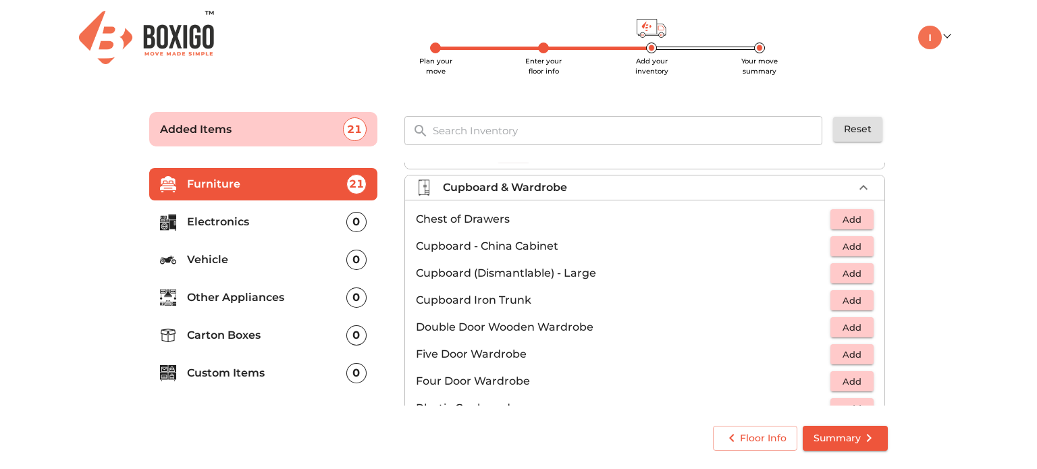
scroll to position [148, 0]
click at [838, 217] on span "Add" at bounding box center [852, 220] width 30 height 16
click at [858, 218] on icon "button" at bounding box center [862, 219] width 9 height 9
click at [843, 245] on span "Add" at bounding box center [852, 247] width 30 height 16
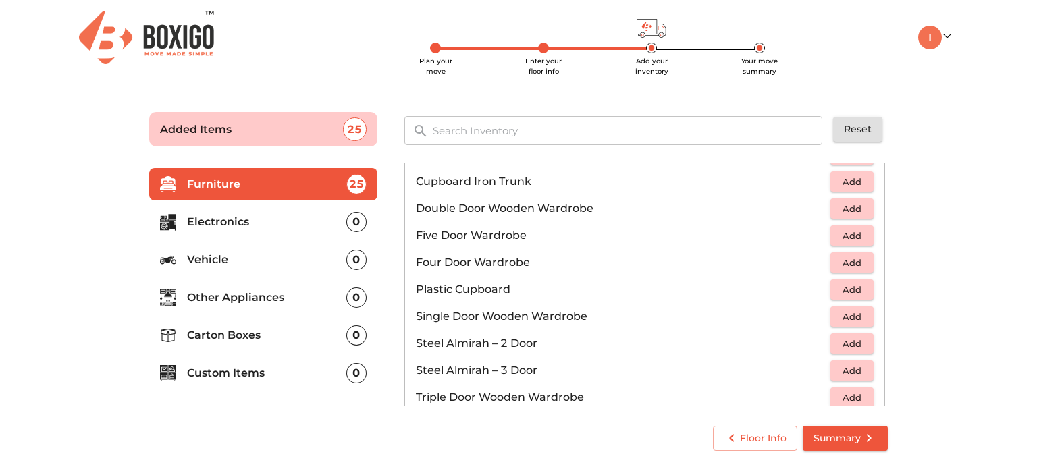
scroll to position [267, 0]
click at [830, 342] on button "Add" at bounding box center [851, 344] width 43 height 21
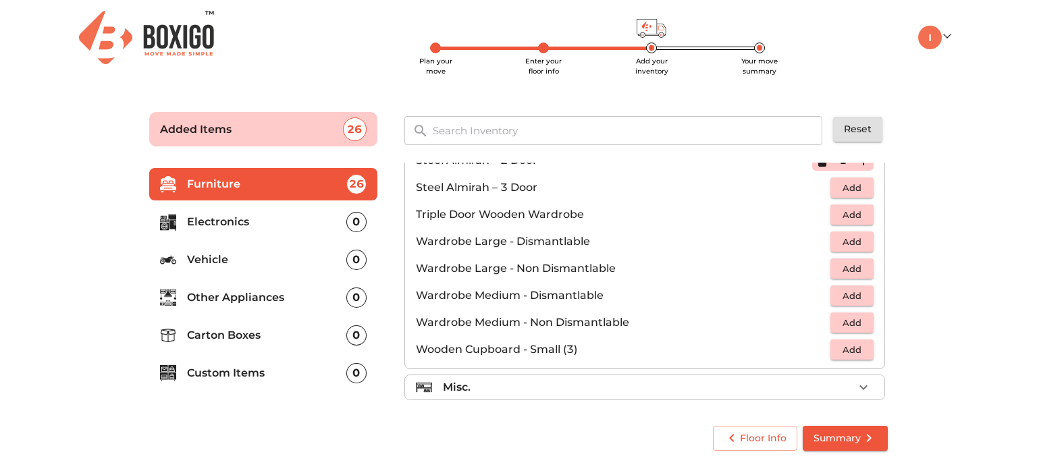
scroll to position [454, 0]
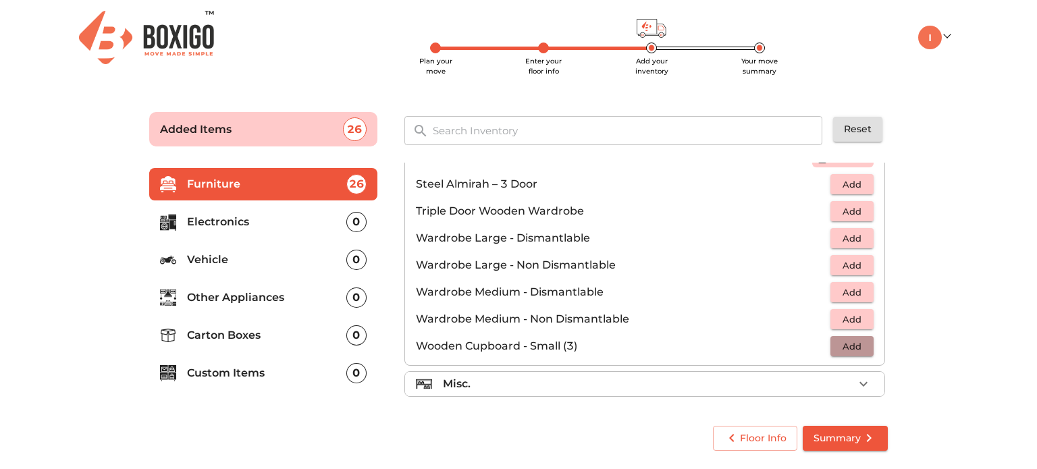
click at [839, 336] on button "Add" at bounding box center [851, 346] width 43 height 21
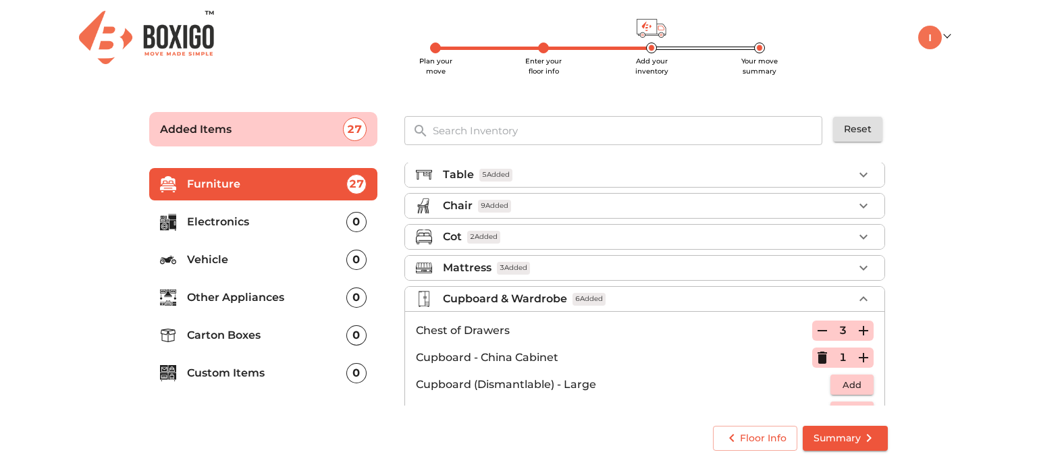
scroll to position [36, 0]
click at [855, 299] on icon "button" at bounding box center [863, 300] width 16 height 16
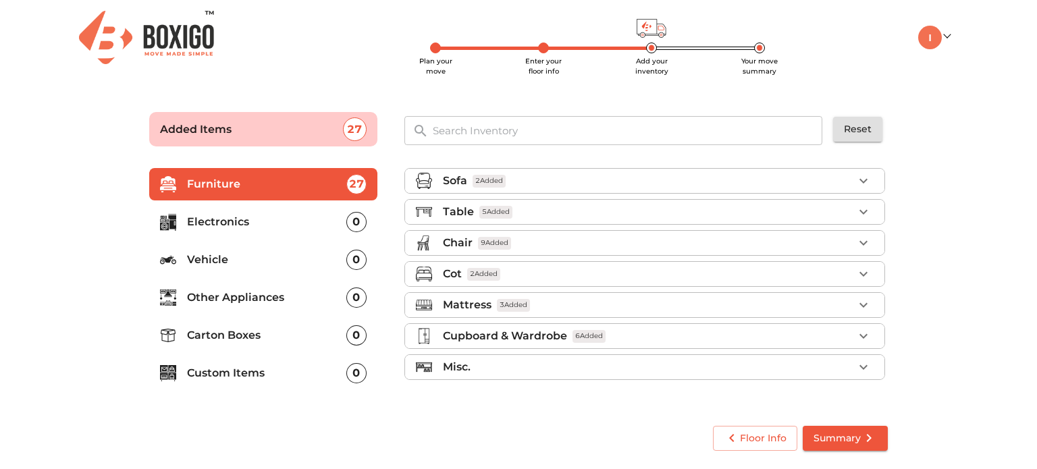
scroll to position [0, 0]
click at [767, 368] on div "Misc." at bounding box center [648, 367] width 410 height 16
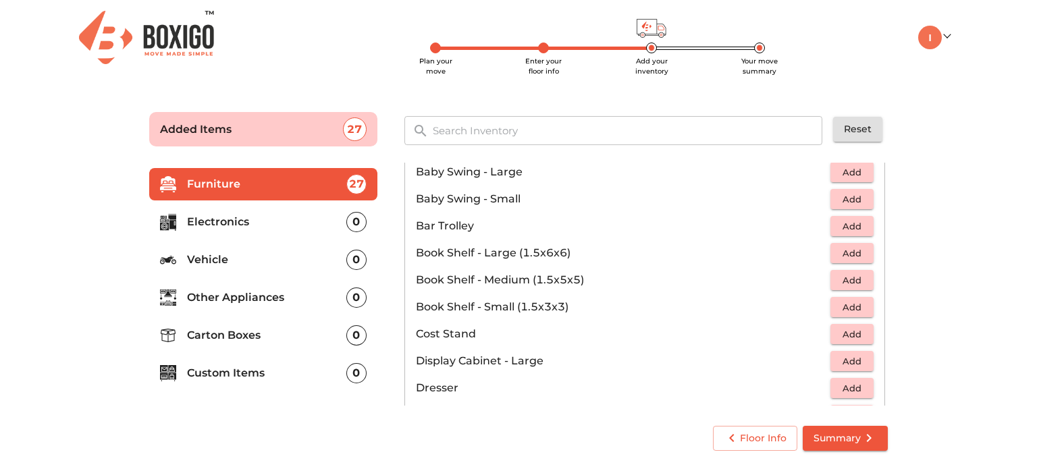
scroll to position [223, 0]
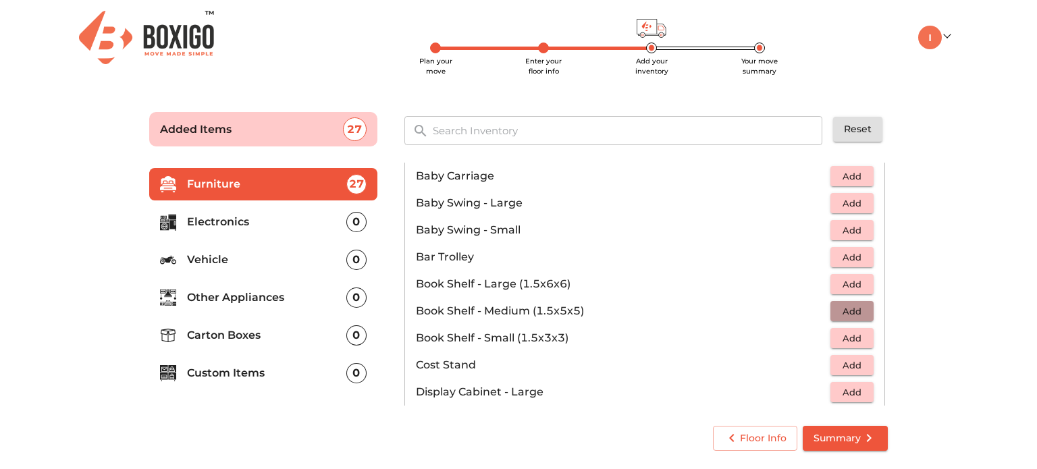
click at [837, 306] on span "Add" at bounding box center [852, 312] width 30 height 16
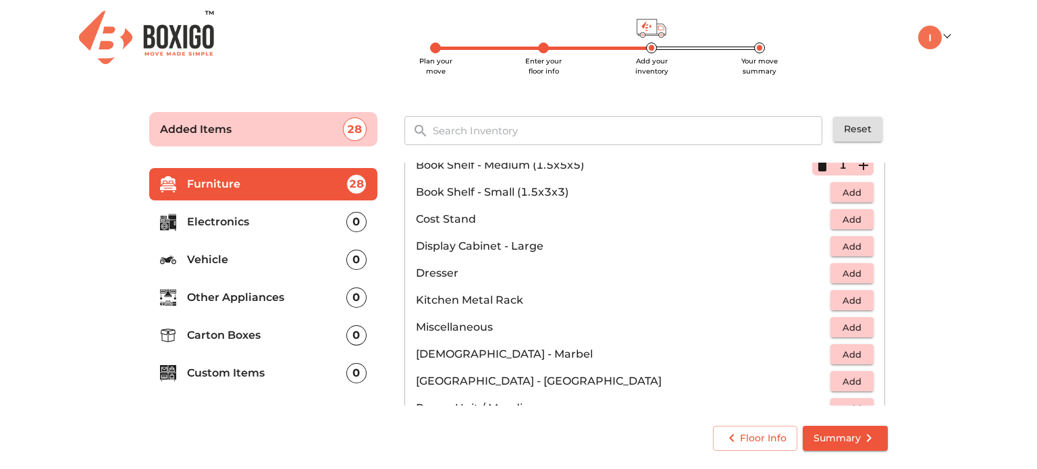
scroll to position [371, 0]
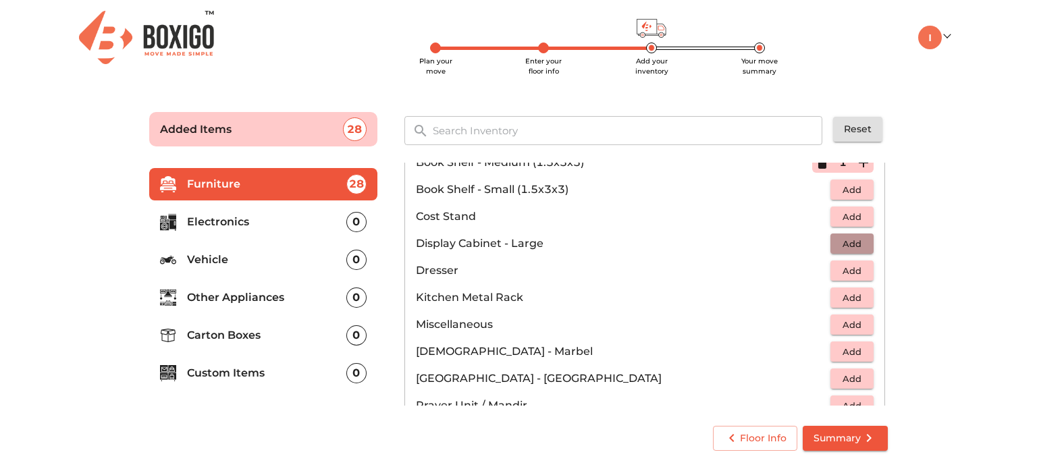
click at [830, 237] on button "Add" at bounding box center [851, 244] width 43 height 21
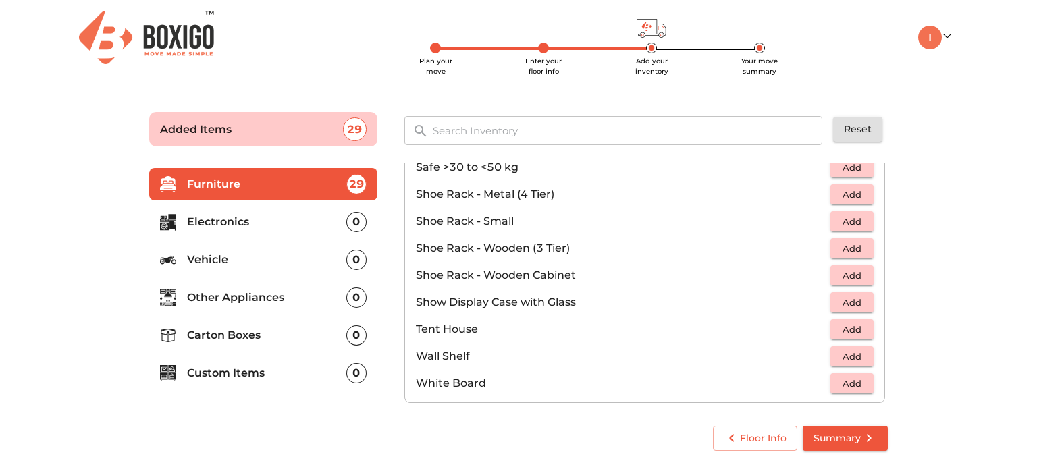
scroll to position [723, 0]
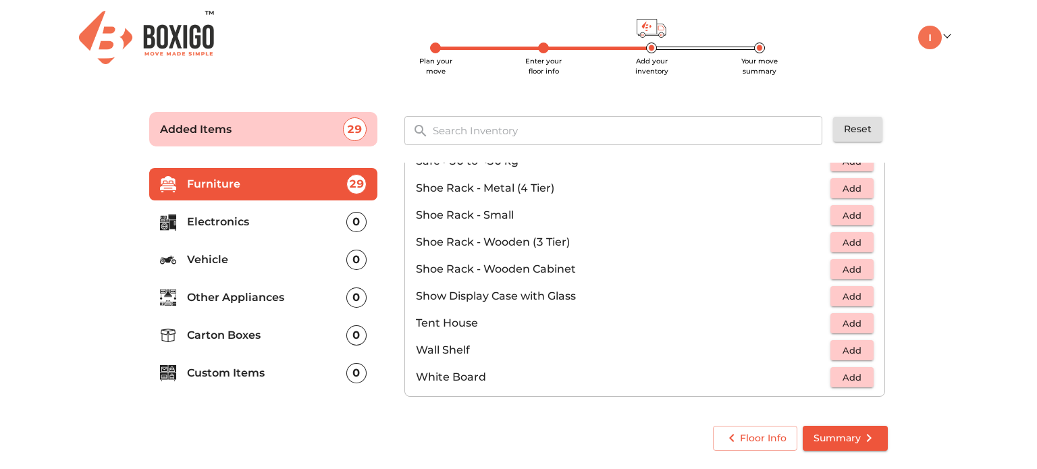
click at [279, 224] on p "Electronics" at bounding box center [266, 222] width 159 height 16
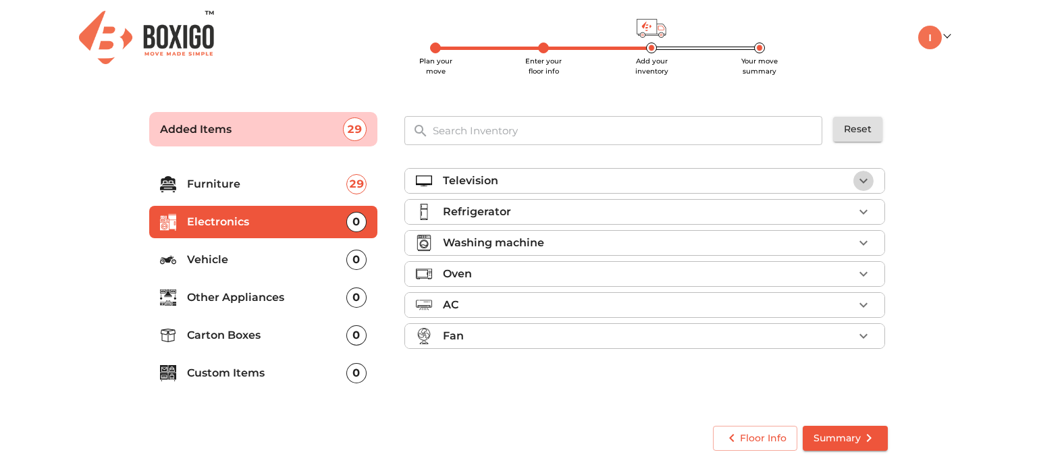
click at [862, 182] on icon "button" at bounding box center [863, 181] width 8 height 5
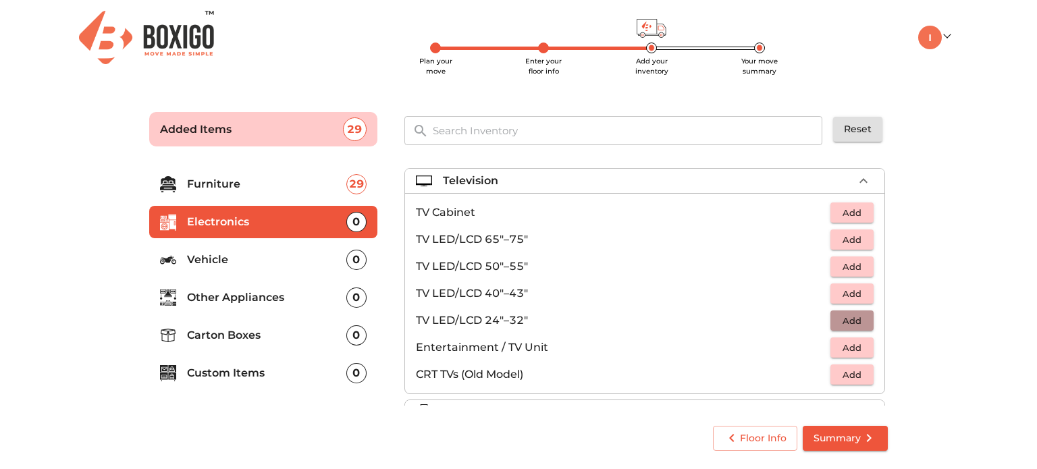
click at [845, 315] on span "Add" at bounding box center [852, 321] width 30 height 16
click at [855, 177] on icon "button" at bounding box center [863, 181] width 16 height 16
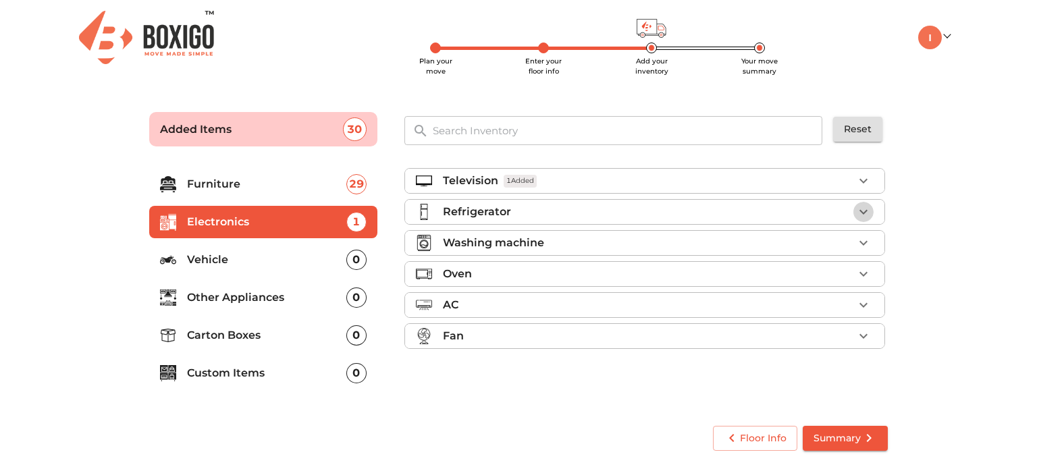
click at [856, 210] on icon "button" at bounding box center [863, 212] width 16 height 16
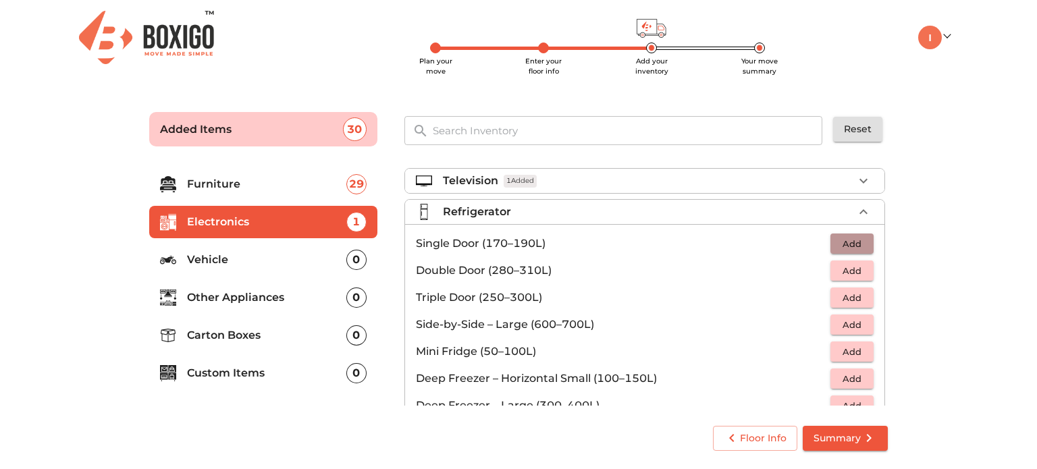
click at [837, 245] on span "Add" at bounding box center [852, 244] width 30 height 16
click at [861, 211] on icon "button" at bounding box center [863, 212] width 16 height 16
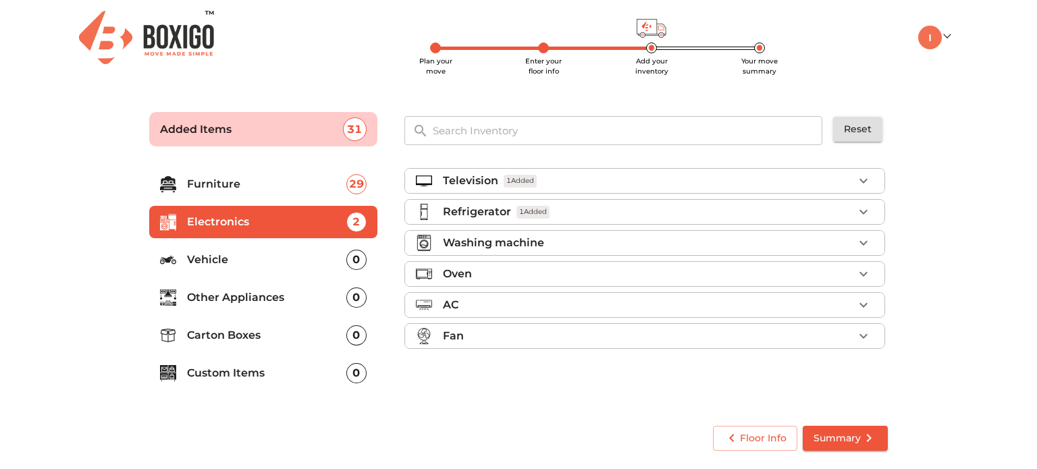
click at [854, 242] on button "button" at bounding box center [863, 243] width 20 height 20
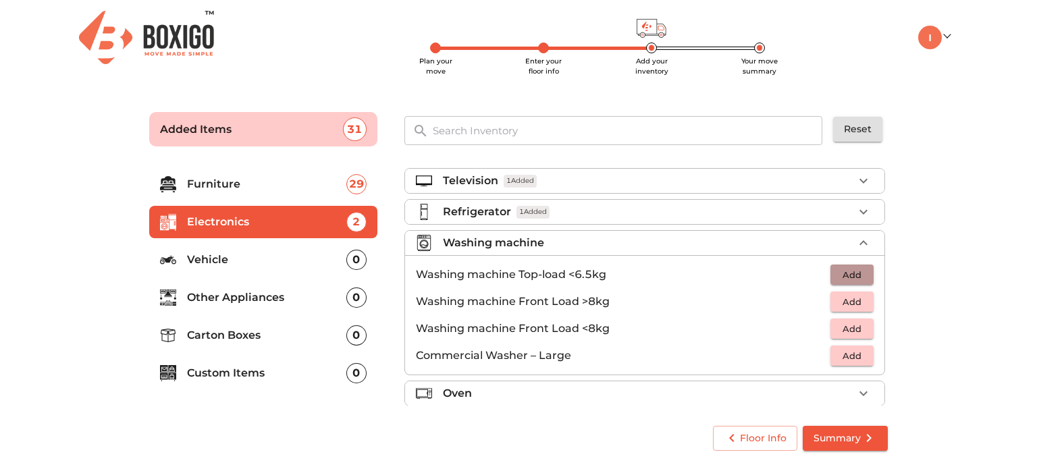
click at [851, 271] on span "Add" at bounding box center [852, 275] width 30 height 16
click at [859, 242] on icon "button" at bounding box center [863, 242] width 8 height 5
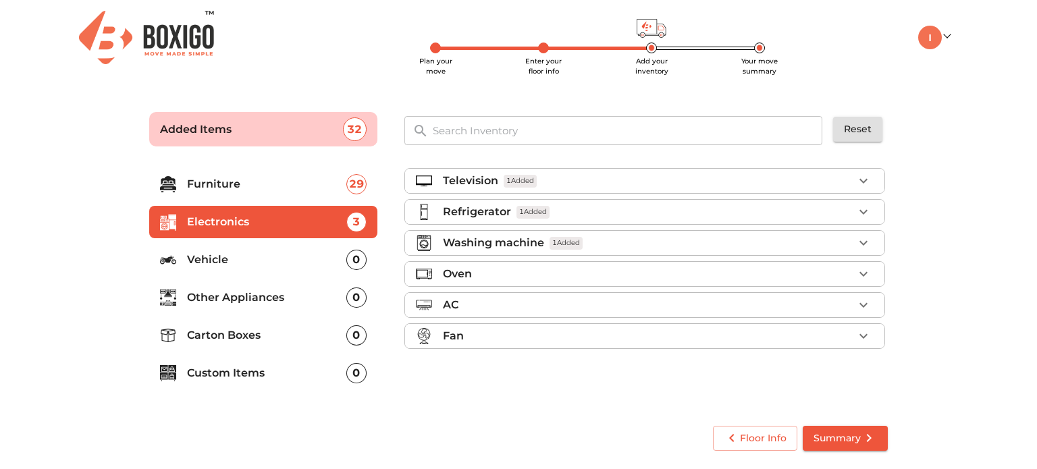
click at [333, 300] on p "Other Appliances" at bounding box center [266, 298] width 159 height 16
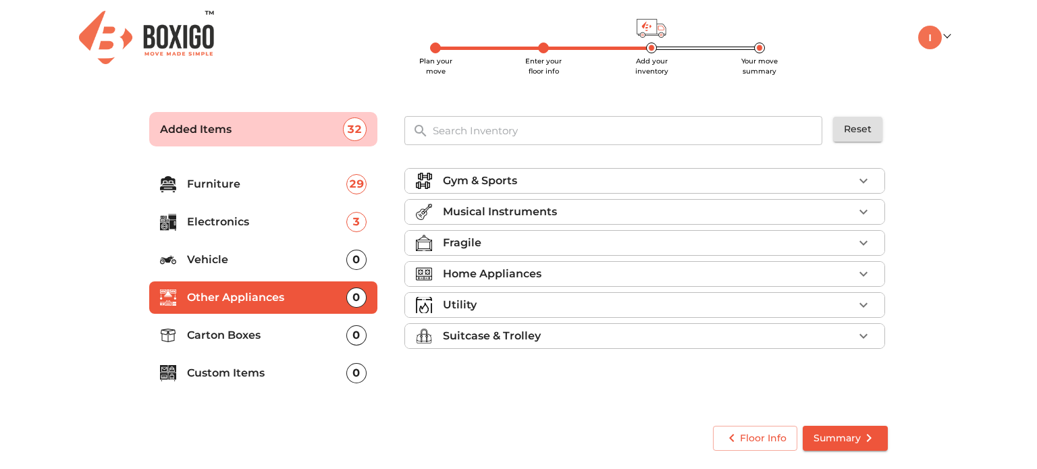
click at [638, 207] on div "Musical Instruments" at bounding box center [648, 212] width 410 height 16
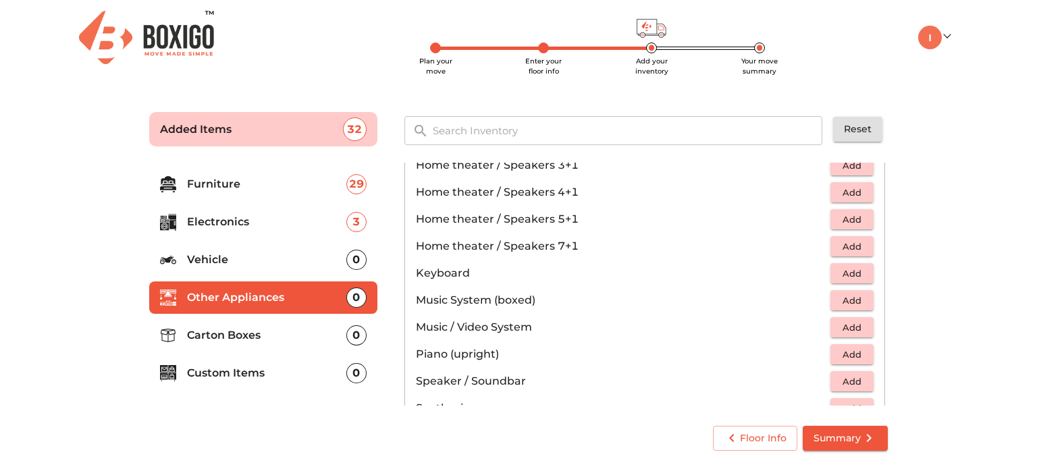
scroll to position [267, 0]
click at [830, 269] on button "Add" at bounding box center [851, 273] width 43 height 21
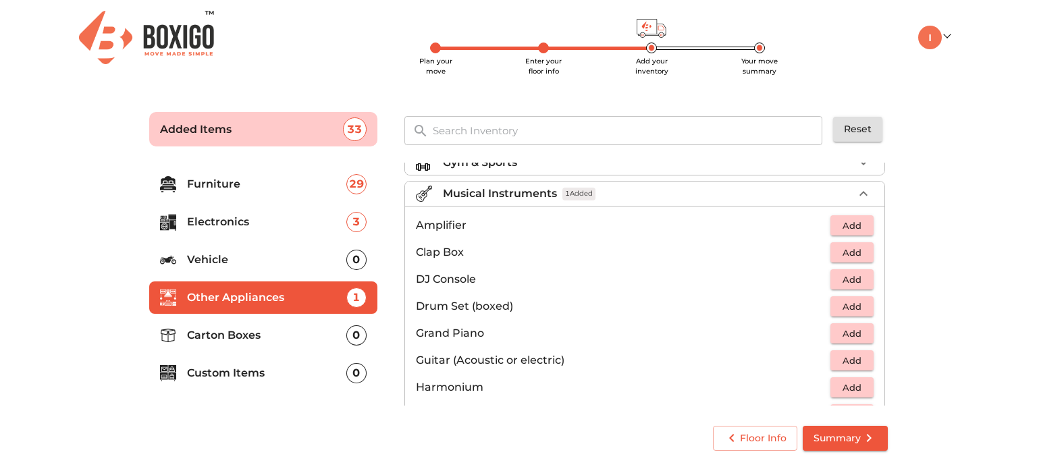
scroll to position [0, 0]
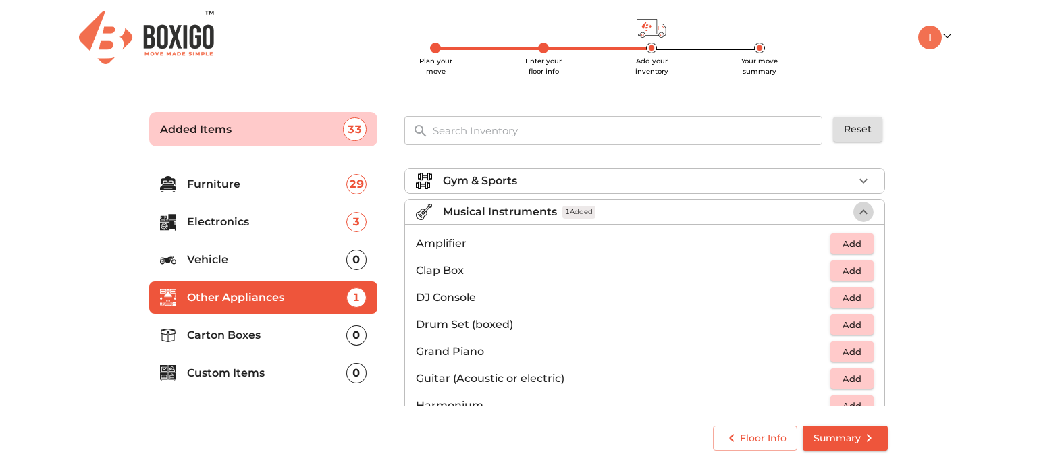
click at [855, 212] on icon "button" at bounding box center [863, 212] width 16 height 16
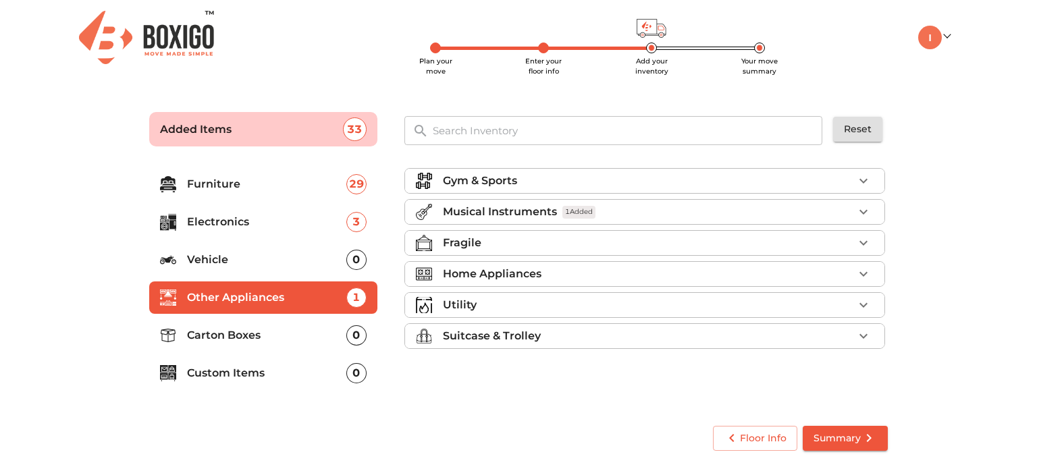
click at [737, 248] on div "Fragile" at bounding box center [648, 243] width 410 height 16
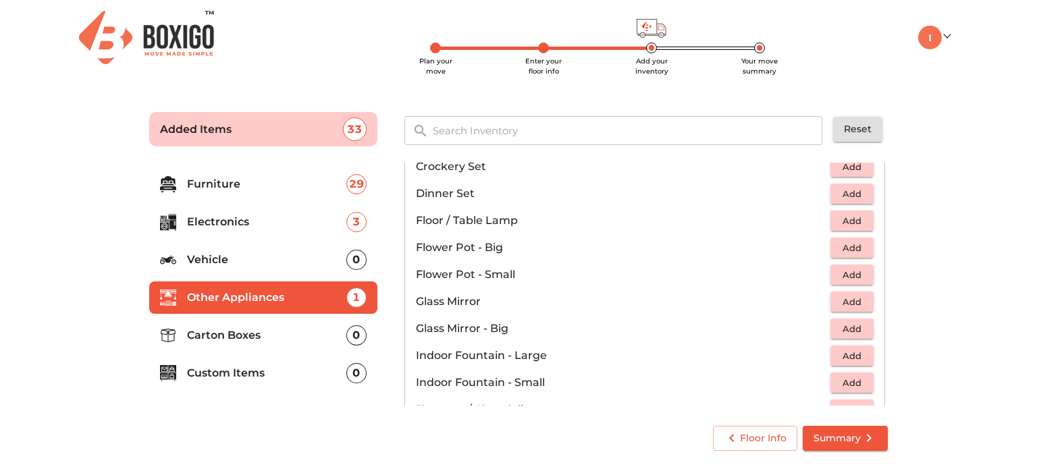
scroll to position [329, 0]
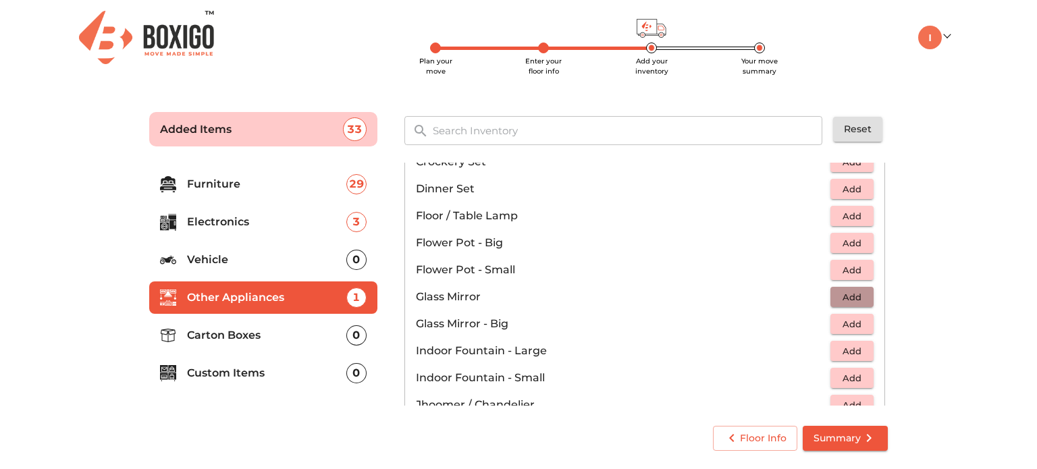
click at [842, 287] on button "Add" at bounding box center [851, 297] width 43 height 21
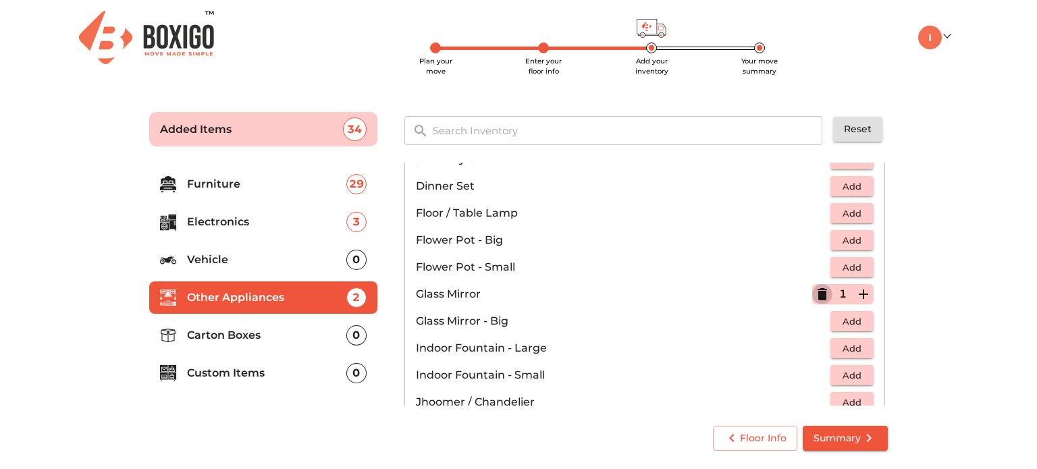
click at [817, 286] on icon "button" at bounding box center [822, 294] width 16 height 16
click at [846, 325] on span "Add" at bounding box center [852, 322] width 30 height 16
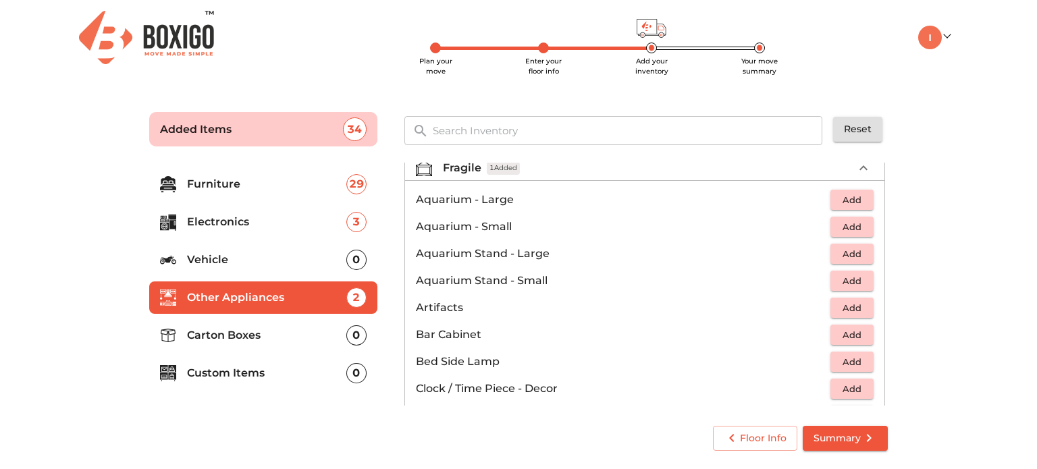
scroll to position [0, 0]
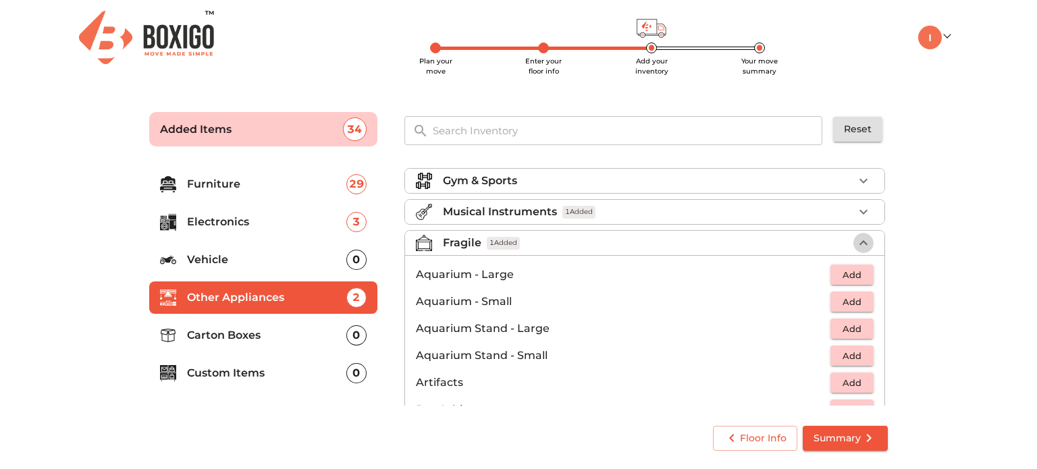
click at [857, 240] on icon "button" at bounding box center [863, 243] width 16 height 16
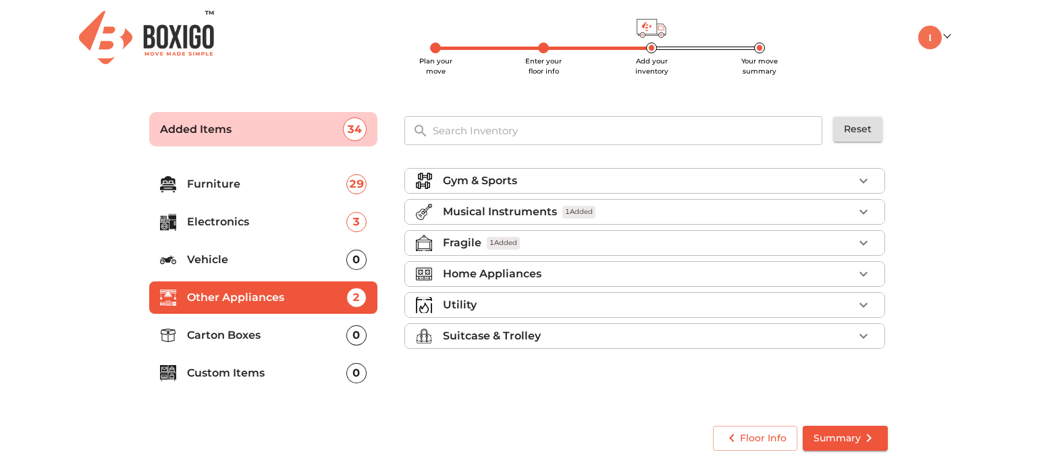
click at [698, 280] on div "Home Appliances" at bounding box center [648, 274] width 410 height 16
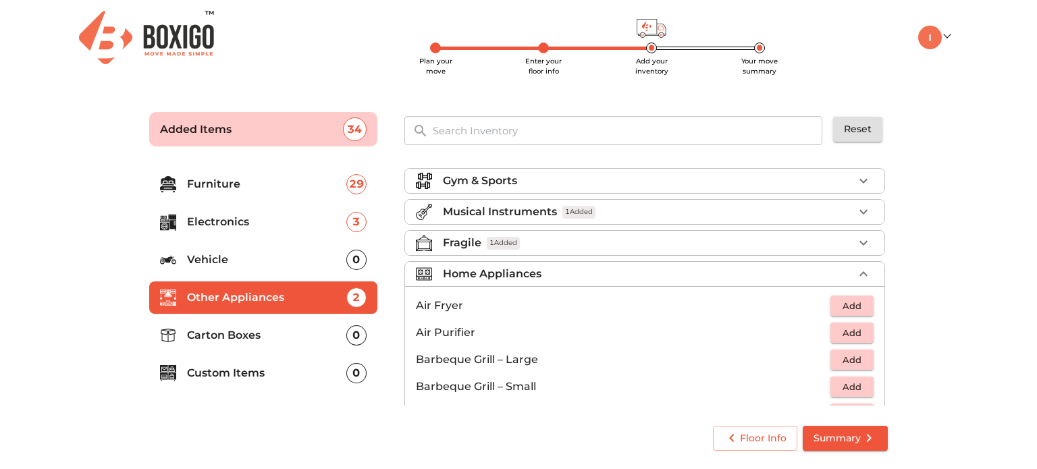
click at [744, 269] on div "Home Appliances" at bounding box center [648, 274] width 410 height 16
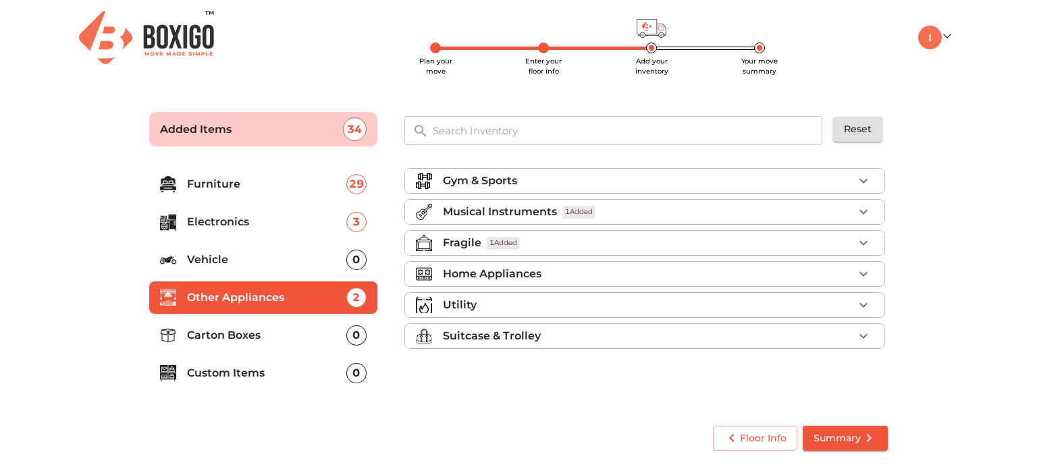
click at [613, 307] on div "Utility" at bounding box center [648, 305] width 410 height 16
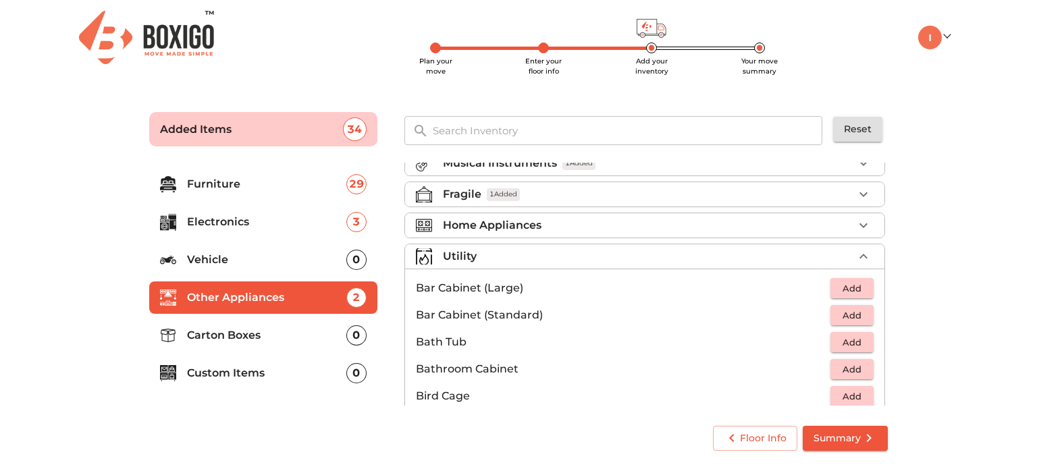
scroll to position [45, 0]
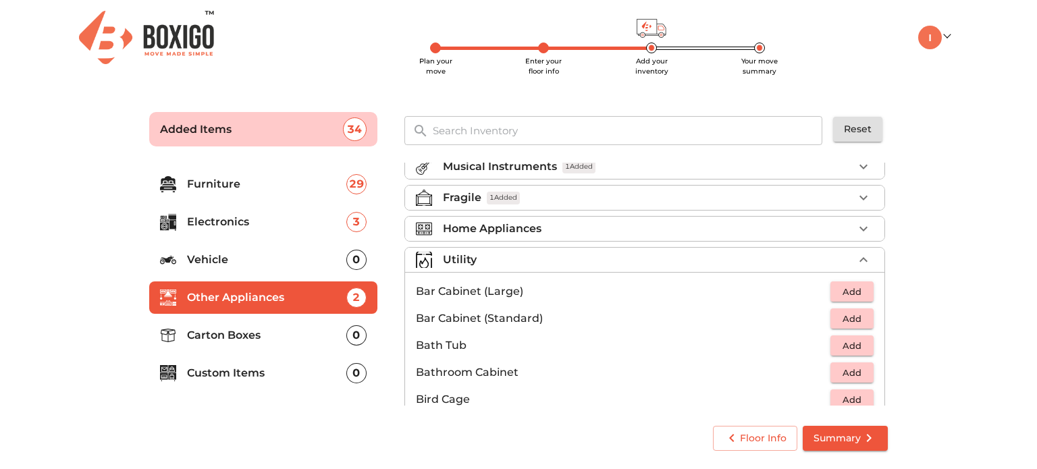
click at [637, 252] on div "Utility" at bounding box center [648, 260] width 410 height 16
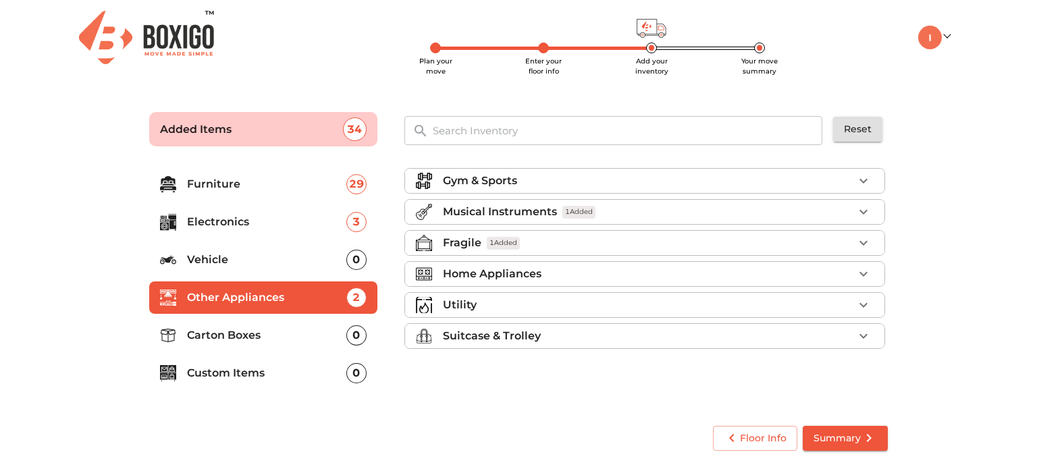
scroll to position [0, 0]
click at [605, 332] on div "Suitcase & Trolley" at bounding box center [648, 336] width 410 height 16
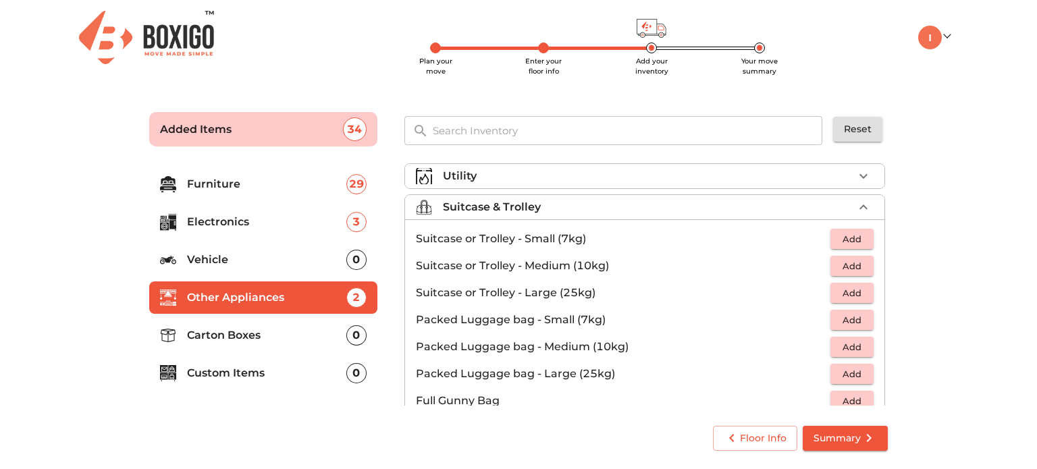
scroll to position [153, 0]
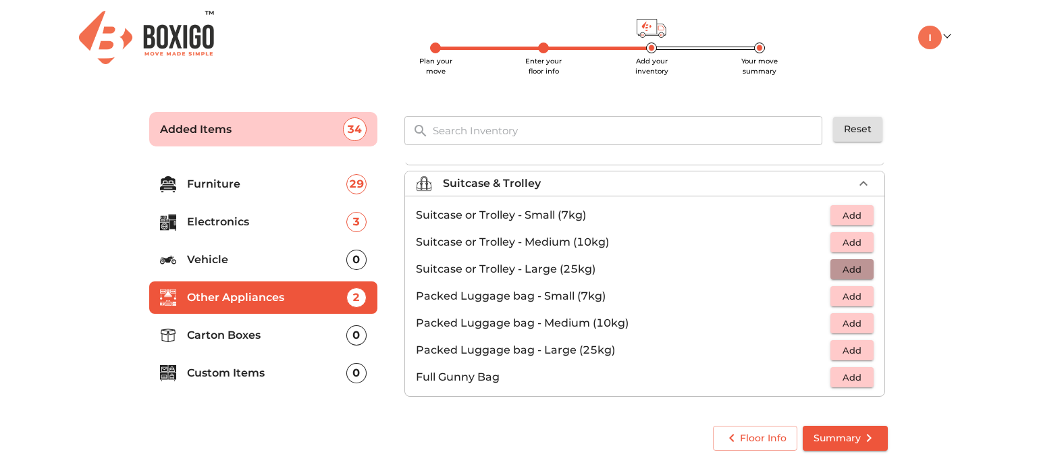
click at [837, 266] on span "Add" at bounding box center [852, 270] width 30 height 16
click at [855, 267] on icon "button" at bounding box center [863, 269] width 16 height 16
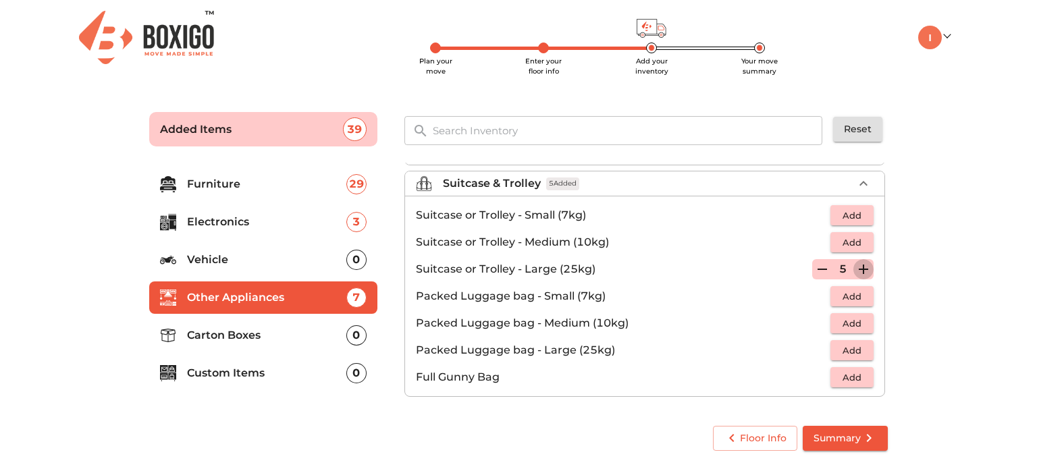
click at [855, 267] on icon "button" at bounding box center [863, 269] width 16 height 16
click at [863, 185] on icon "button" at bounding box center [863, 183] width 16 height 16
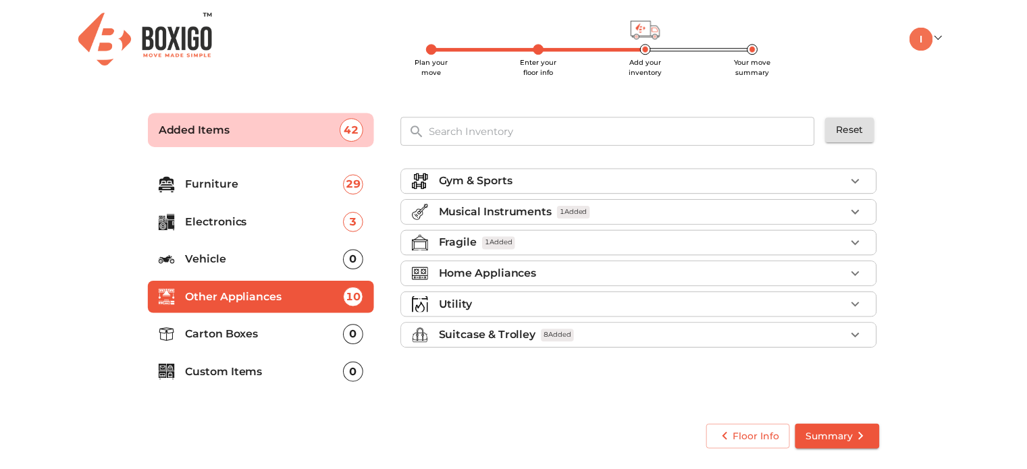
scroll to position [0, 0]
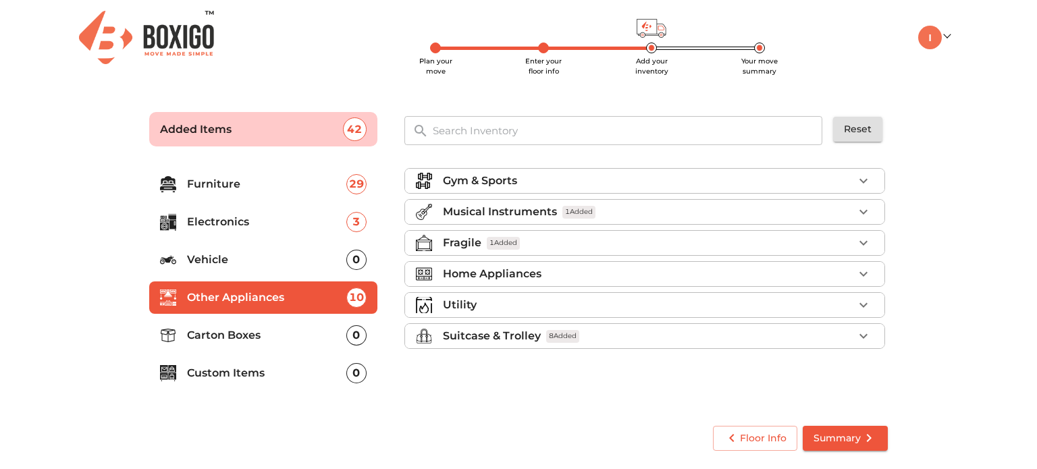
click at [256, 339] on p "Carton Boxes" at bounding box center [266, 335] width 159 height 16
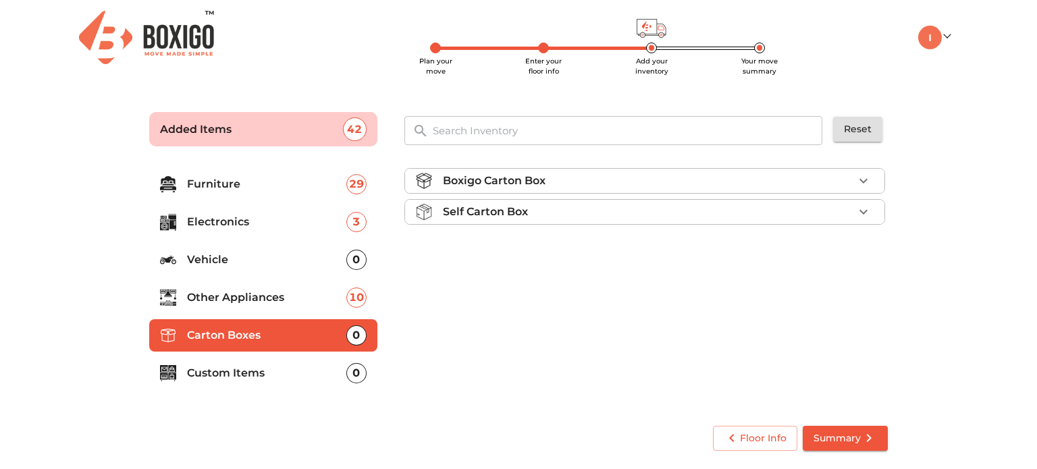
click at [651, 207] on div "Self Carton Box" at bounding box center [648, 212] width 410 height 16
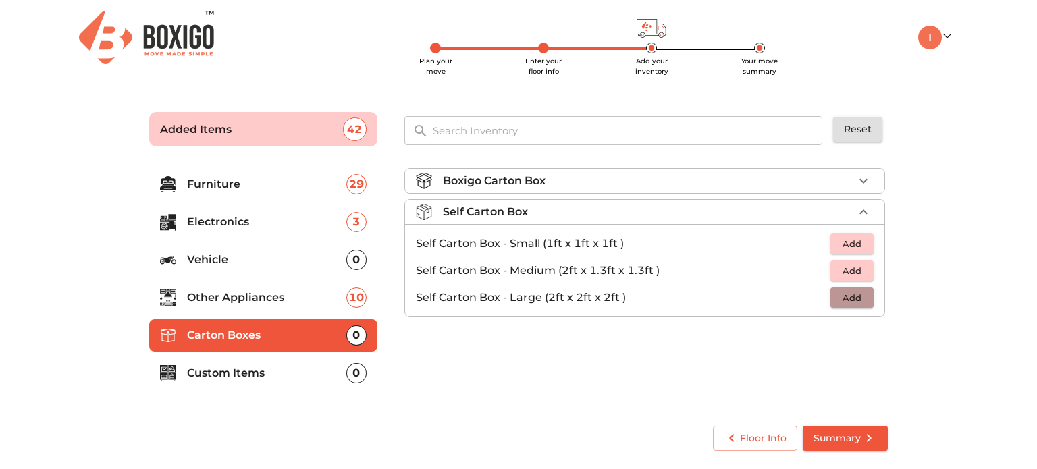
click at [864, 298] on span "Add" at bounding box center [852, 298] width 30 height 16
click at [864, 298] on icon "button" at bounding box center [863, 298] width 16 height 16
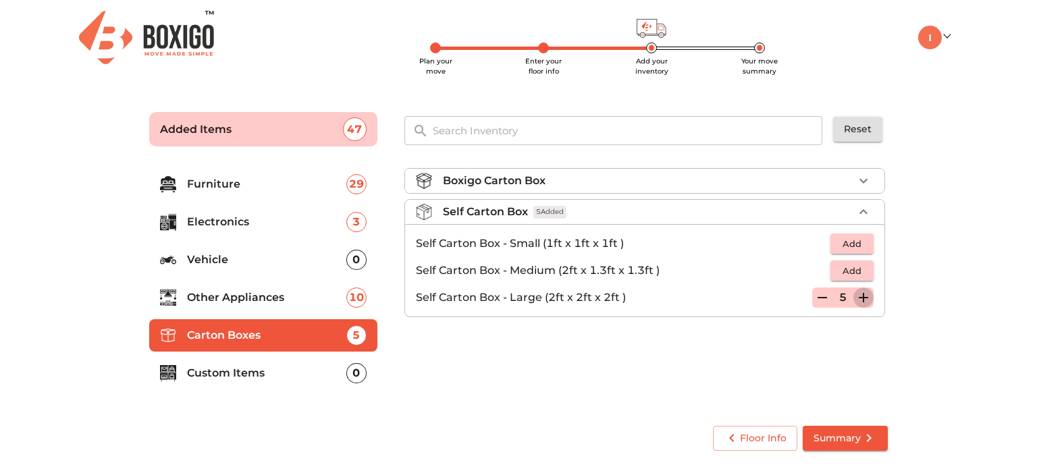
click at [864, 298] on icon "button" at bounding box center [863, 298] width 16 height 16
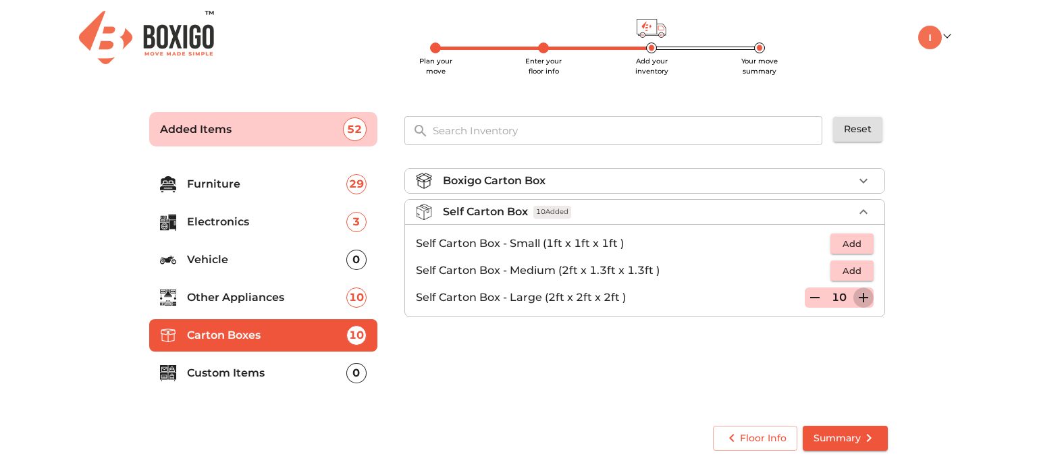
click at [864, 298] on icon "button" at bounding box center [863, 298] width 16 height 16
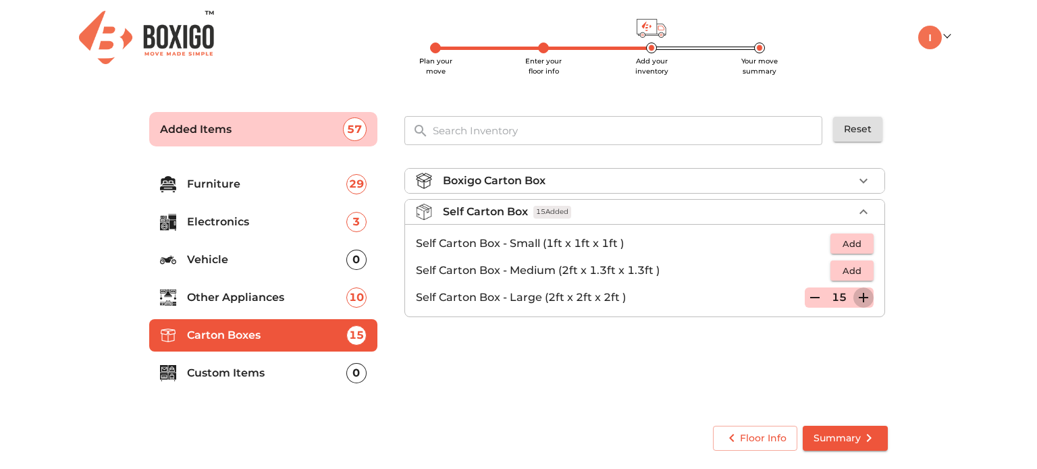
click at [864, 298] on icon "button" at bounding box center [863, 298] width 16 height 16
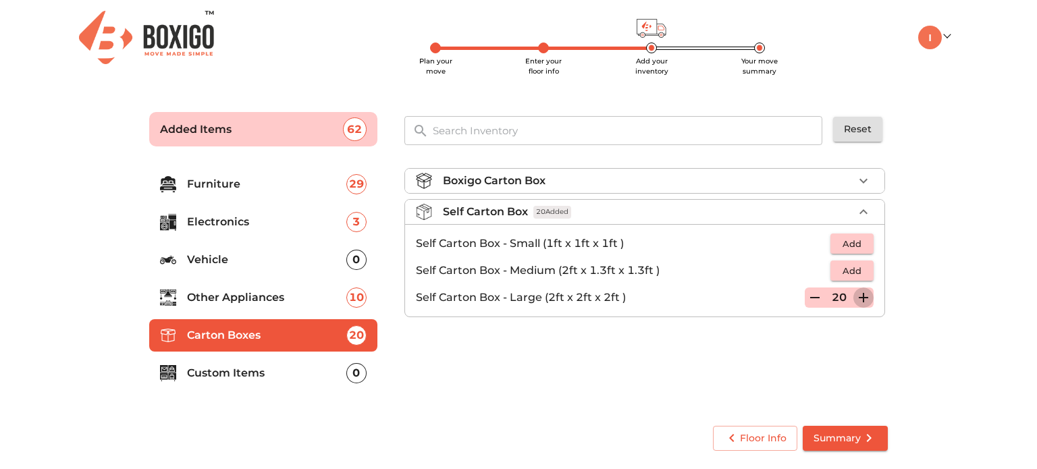
click at [864, 298] on icon "button" at bounding box center [863, 298] width 16 height 16
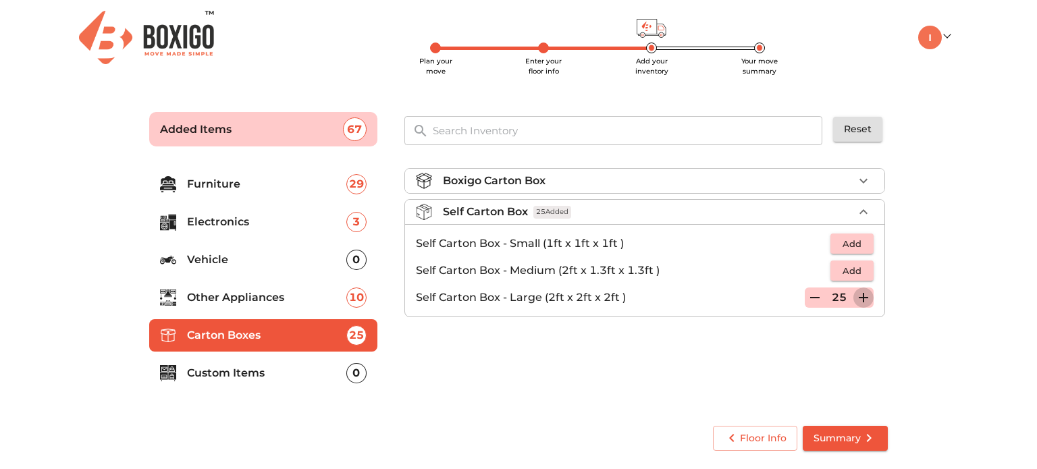
click at [864, 298] on icon "button" at bounding box center [863, 298] width 16 height 16
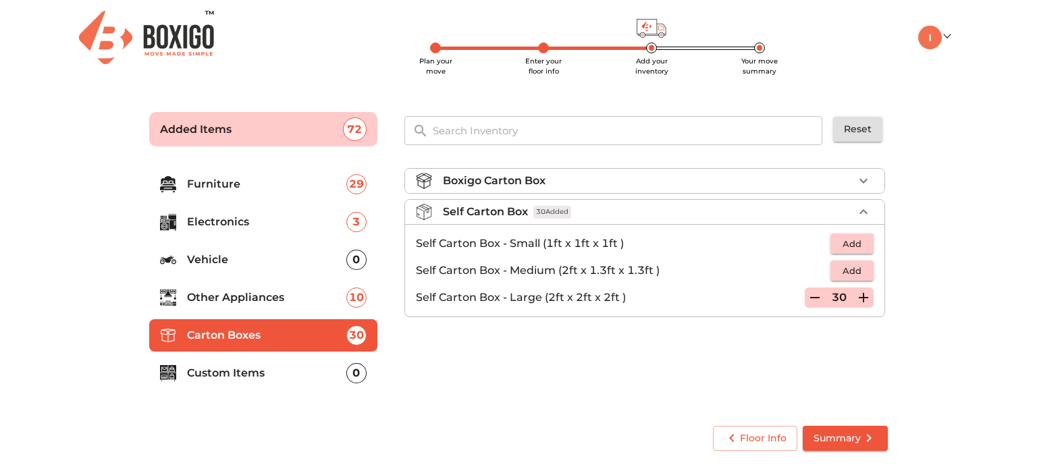
click at [743, 349] on div "Boxigo Carton Box Self Carton Box 30 Added Self Carton Box - Small (1ft x 1ft x…" at bounding box center [646, 284] width 494 height 255
click at [258, 372] on p "Custom Items" at bounding box center [266, 373] width 159 height 16
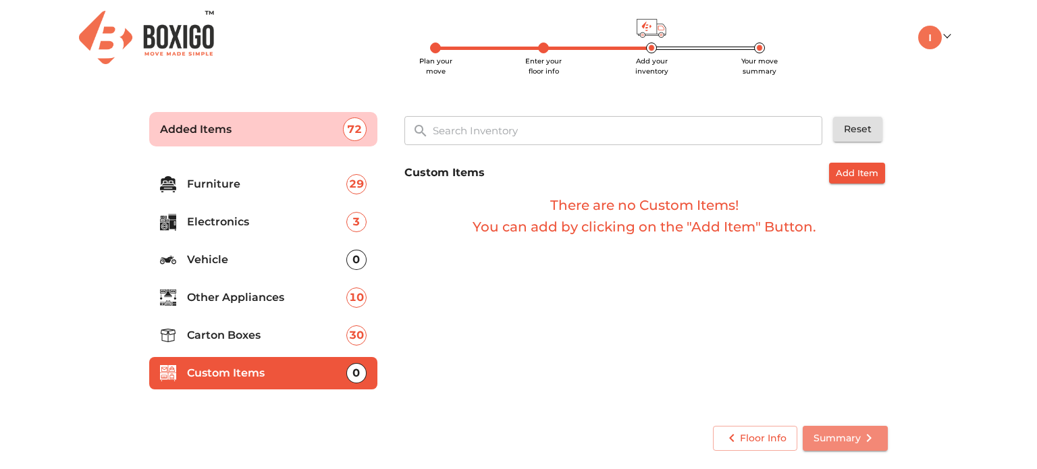
click at [846, 445] on span "Summary" at bounding box center [844, 438] width 63 height 17
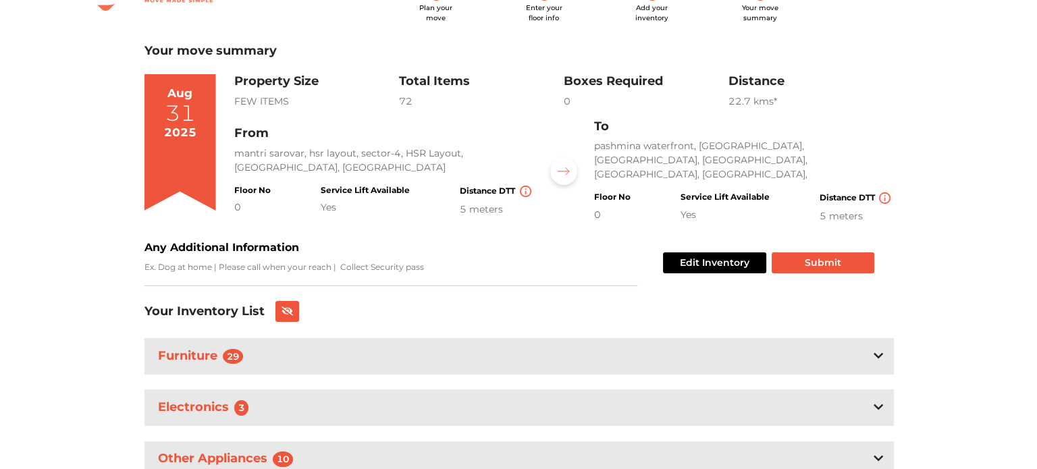
scroll to position [28, 0]
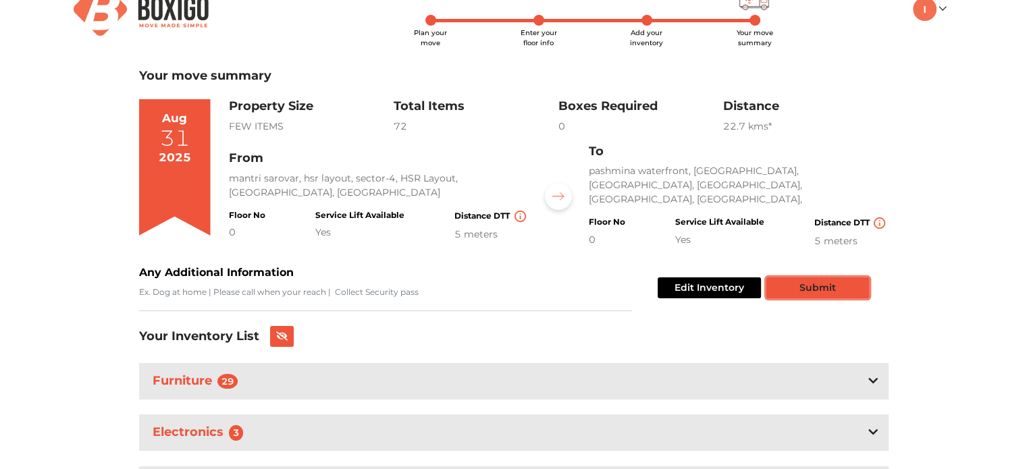
click at [814, 288] on button "Submit" at bounding box center [817, 287] width 103 height 21
